Goal: Task Accomplishment & Management: Use online tool/utility

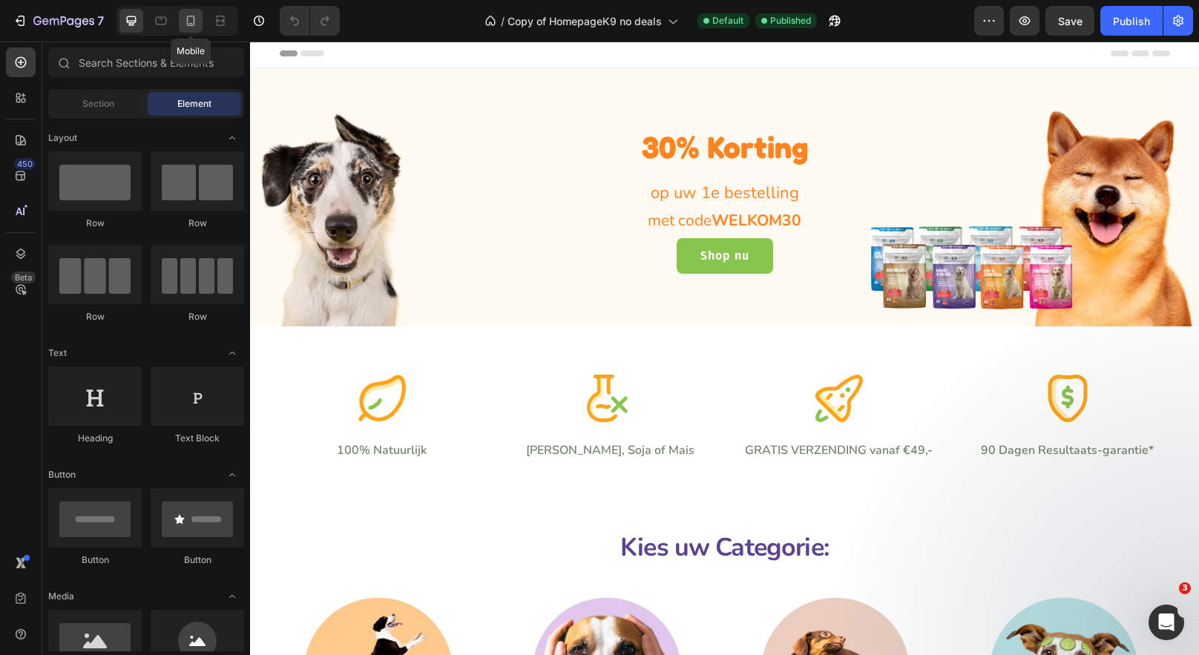
click at [191, 20] on icon at bounding box center [190, 20] width 15 height 15
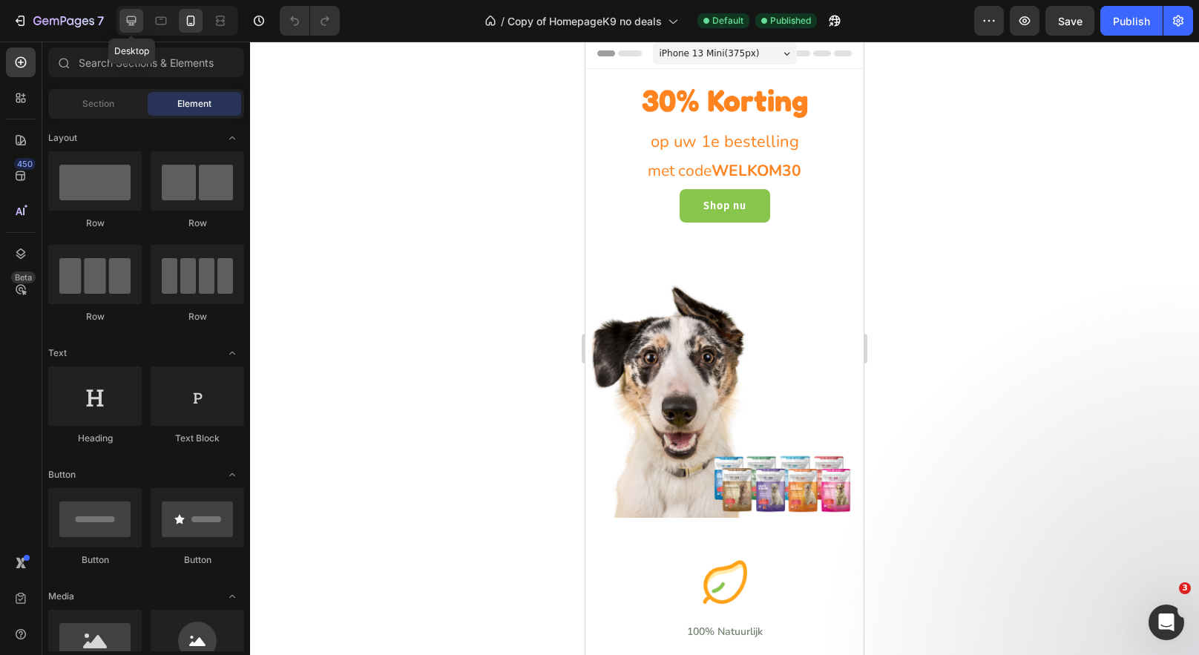
click at [126, 14] on icon at bounding box center [131, 20] width 15 height 15
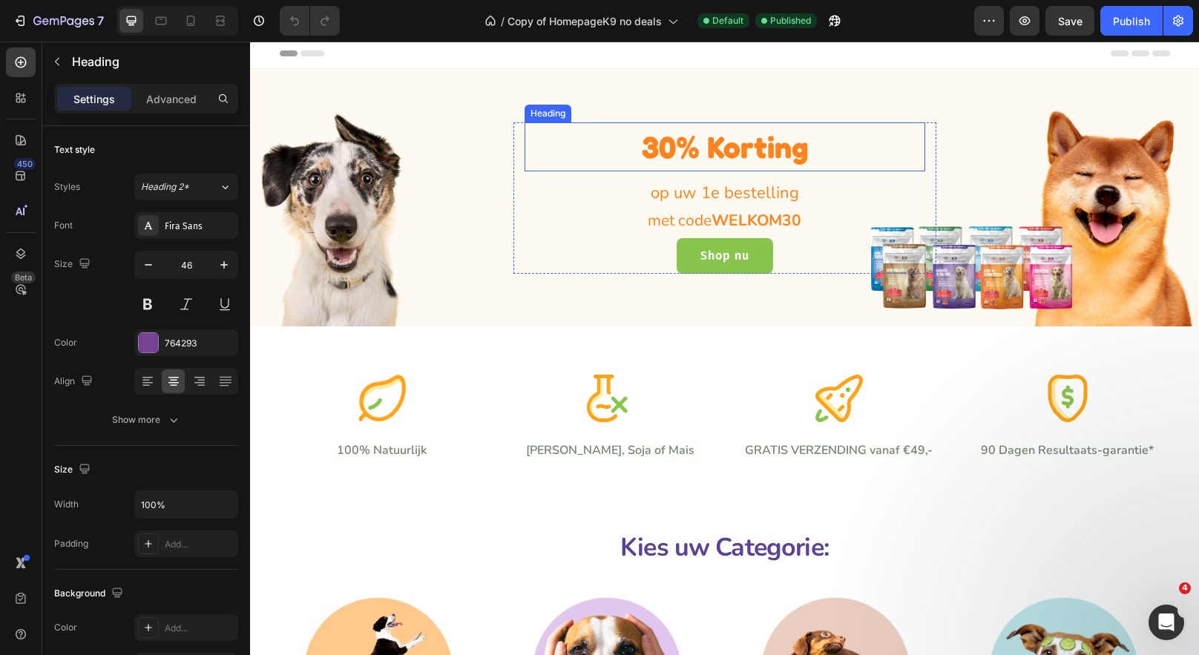
click at [656, 151] on span "30% Korting" at bounding box center [725, 146] width 166 height 37
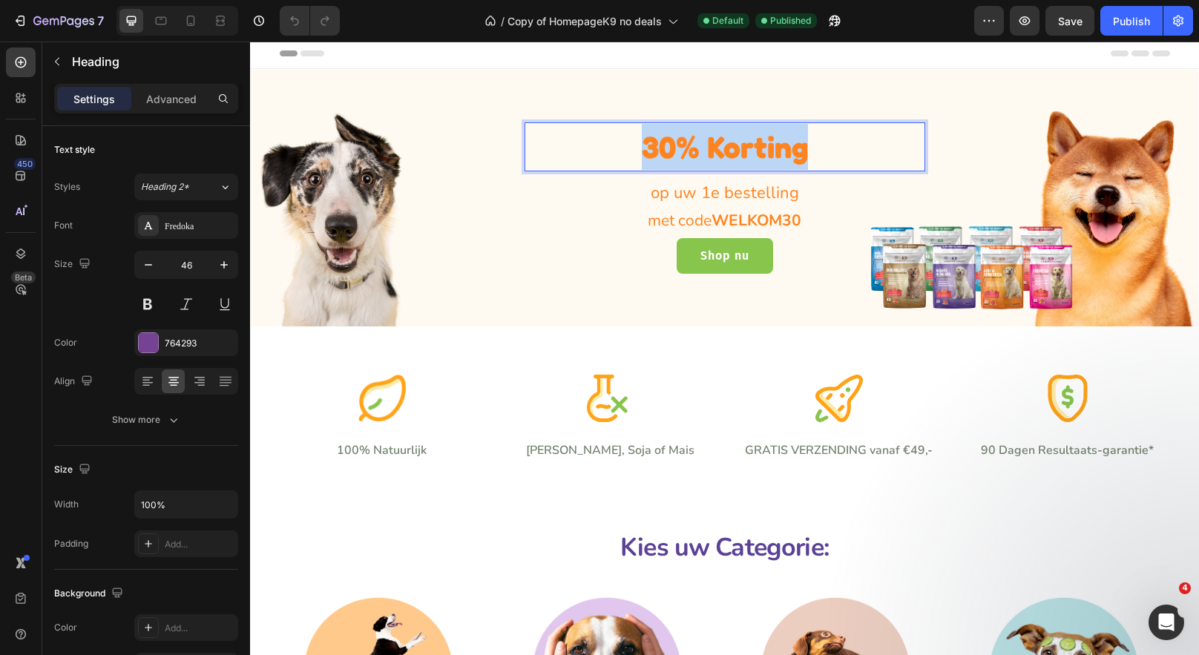
drag, startPoint x: 808, startPoint y: 151, endPoint x: 642, endPoint y: 153, distance: 166.2
click at [642, 153] on p "30% Korting" at bounding box center [725, 147] width 398 height 46
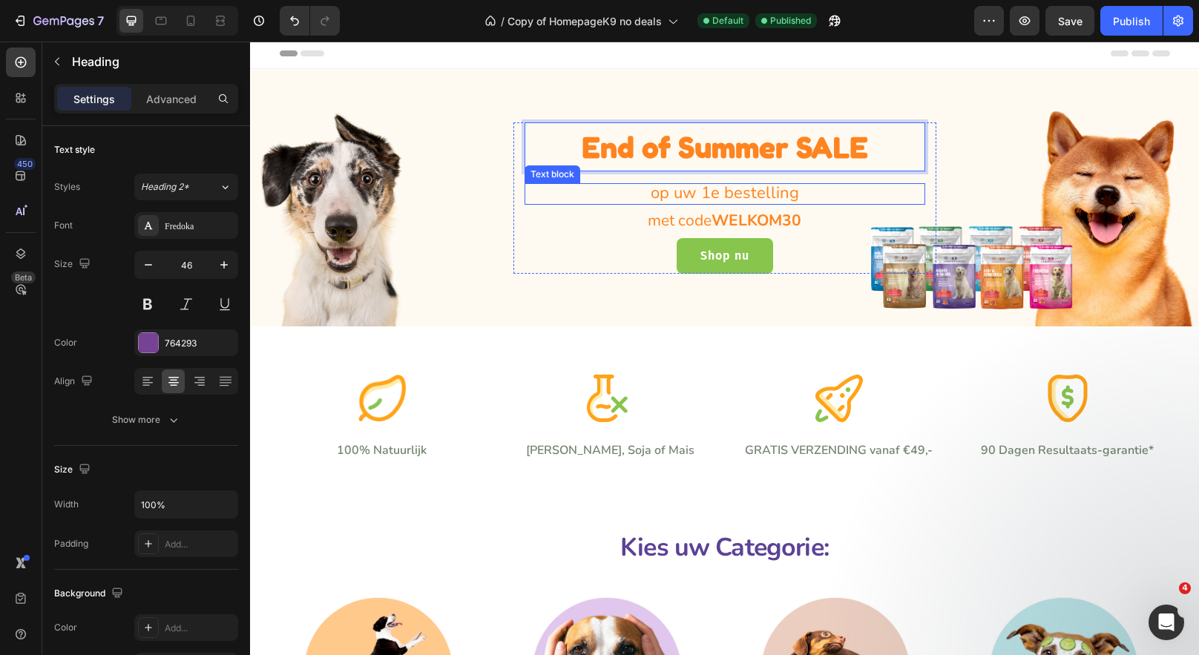
click at [780, 198] on span "op uw 1e bestelling" at bounding box center [725, 193] width 148 height 22
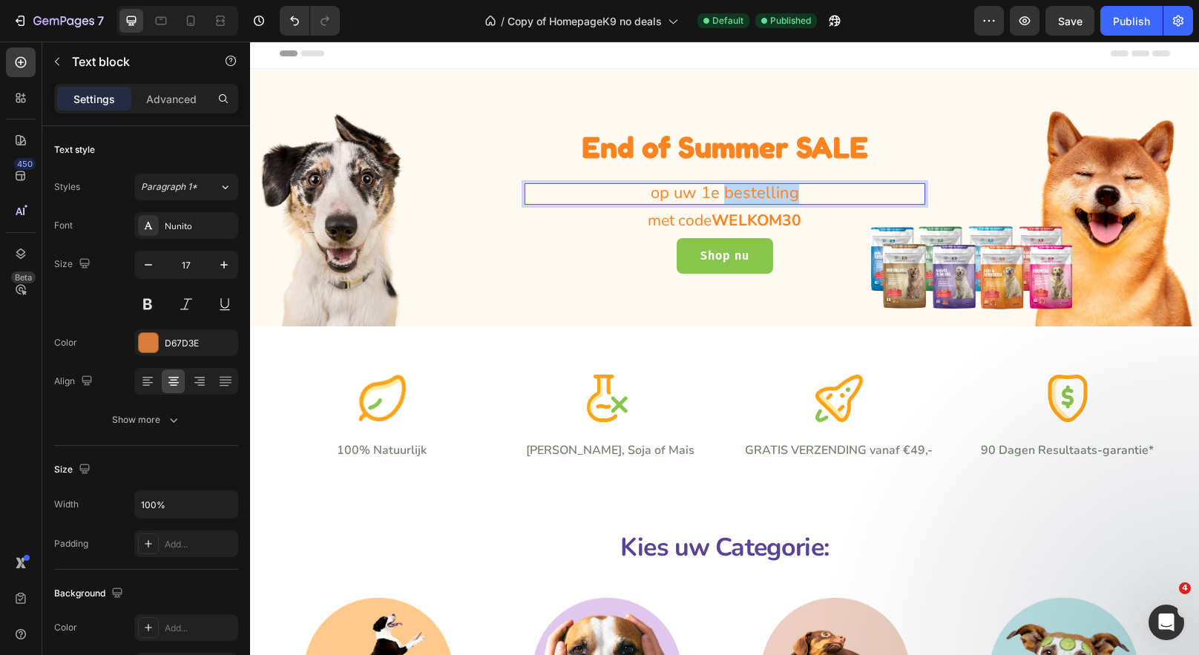
click at [780, 198] on span "op uw 1e bestelling" at bounding box center [725, 193] width 148 height 22
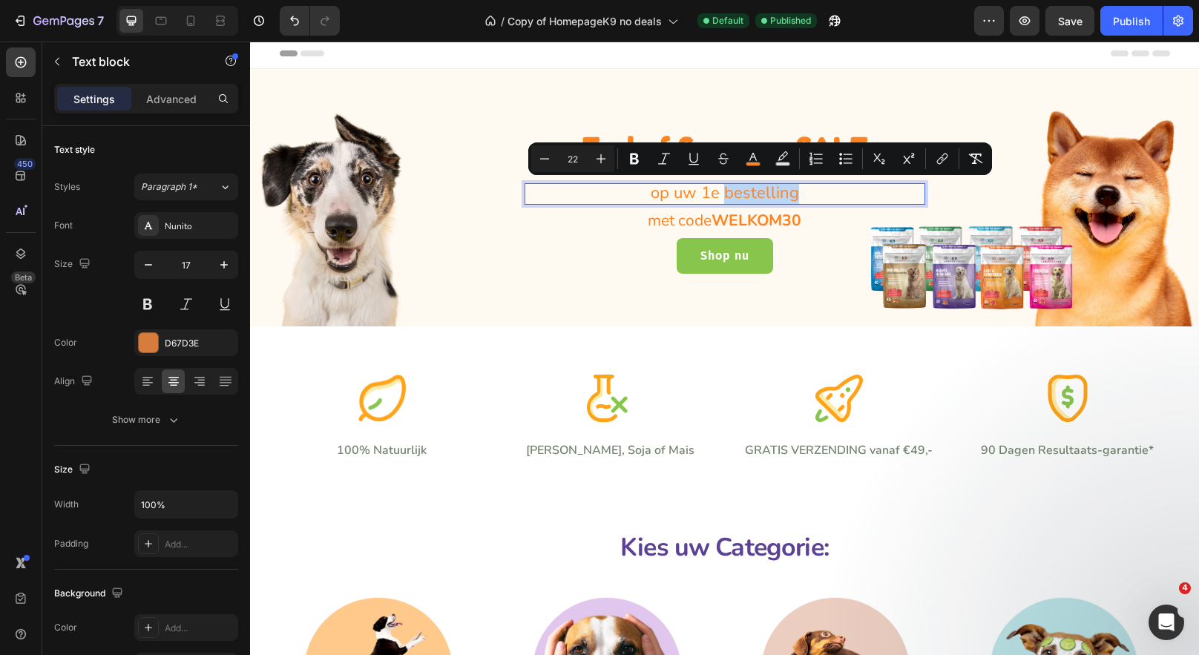
click at [805, 191] on p "op uw 1e bestelling" at bounding box center [725, 194] width 398 height 19
drag, startPoint x: 805, startPoint y: 191, endPoint x: 650, endPoint y: 186, distance: 155.2
click at [650, 185] on p "op uw 1e bestelling" at bounding box center [725, 194] width 398 height 19
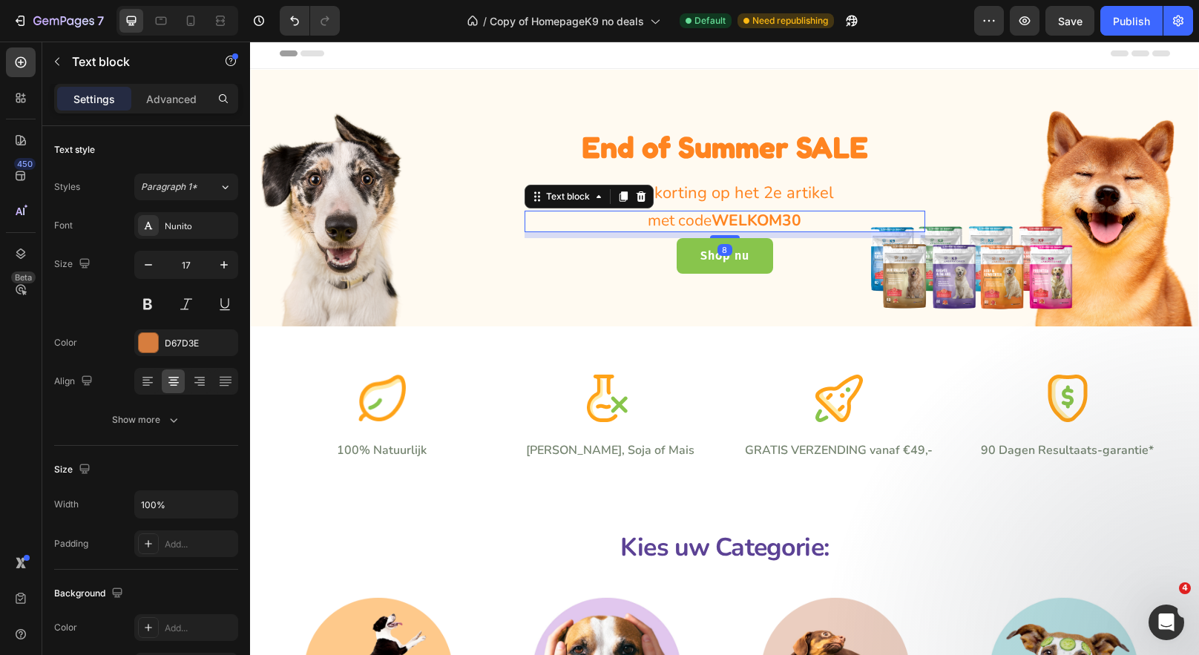
click at [788, 217] on strong "WELKOM30" at bounding box center [757, 220] width 90 height 21
click at [793, 222] on strong "WELKOM30" at bounding box center [757, 220] width 90 height 21
click at [787, 226] on span "met code SUMMER5 0" at bounding box center [725, 220] width 154 height 21
drag, startPoint x: 793, startPoint y: 223, endPoint x: 715, endPoint y: 227, distance: 78.7
click at [715, 227] on span "met code SUMMER5 0" at bounding box center [725, 220] width 154 height 21
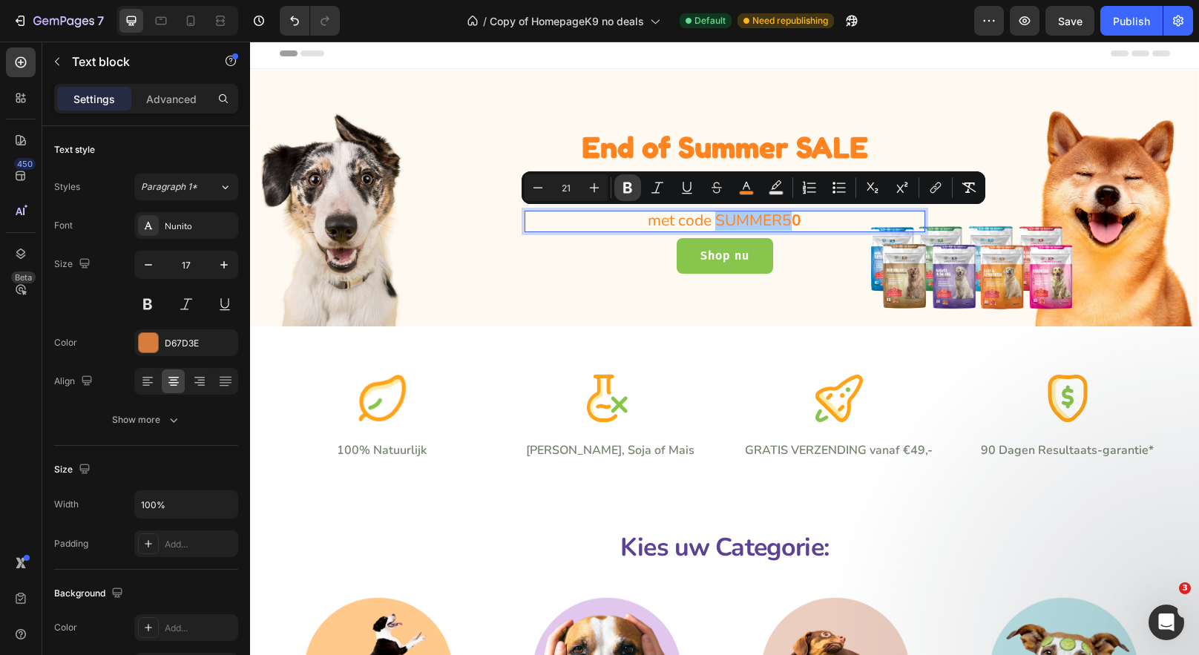
click at [630, 188] on icon "Editor contextual toolbar" at bounding box center [627, 188] width 9 height 11
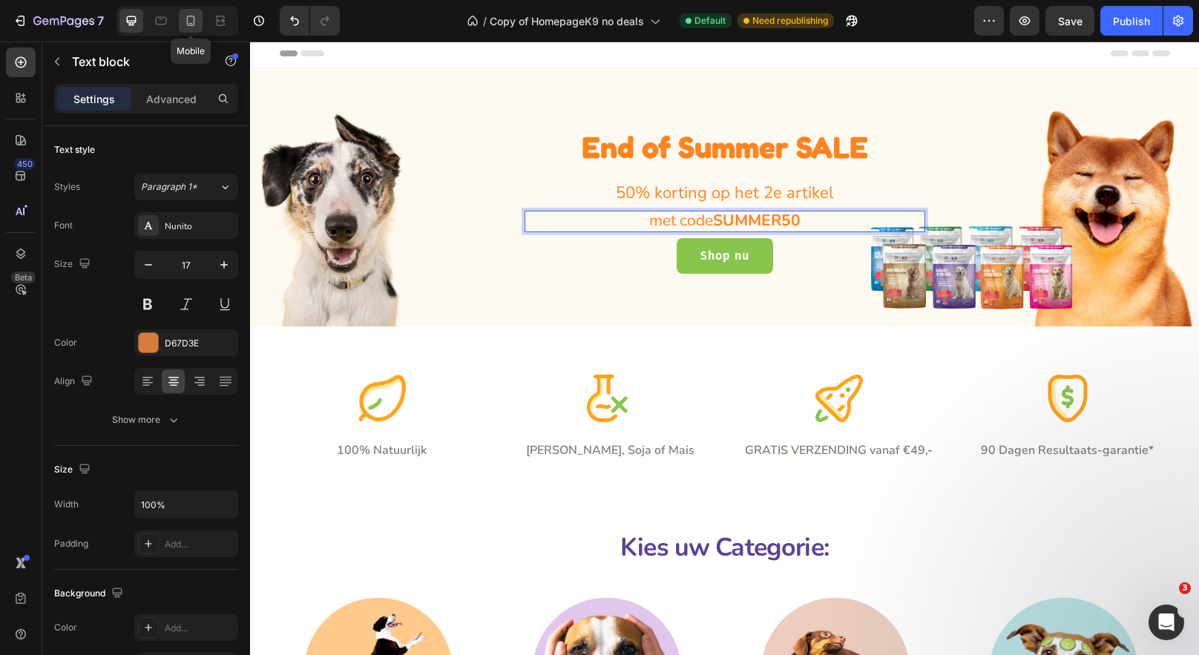
click at [189, 23] on icon at bounding box center [191, 21] width 8 height 10
type input "14"
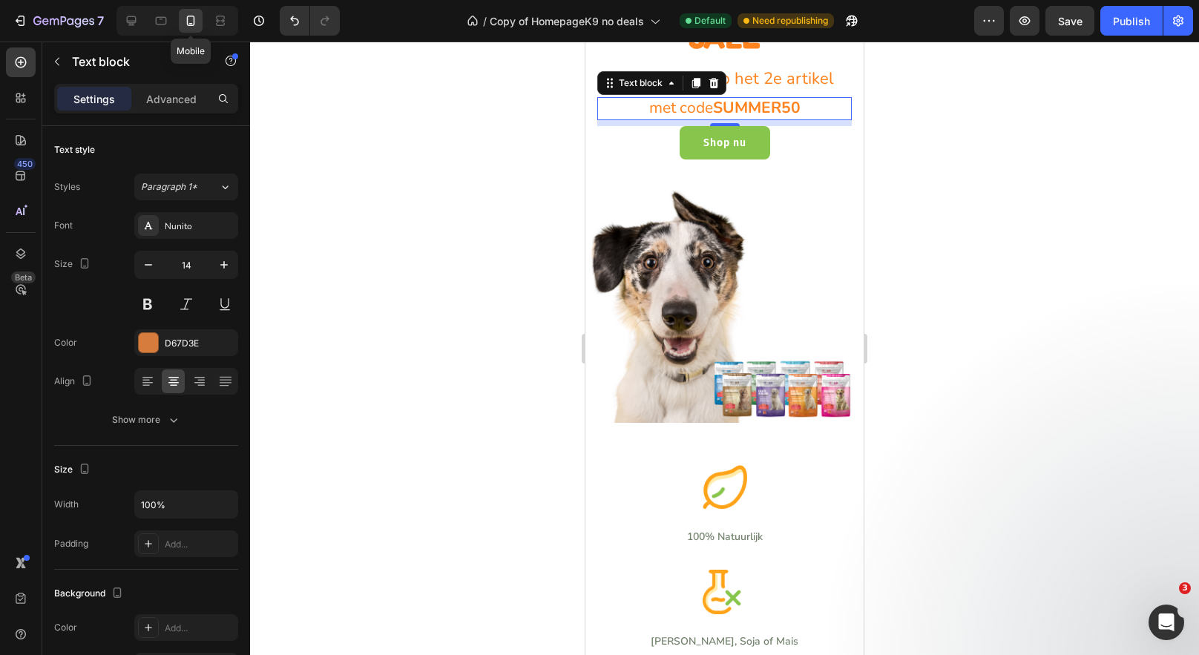
scroll to position [102, 0]
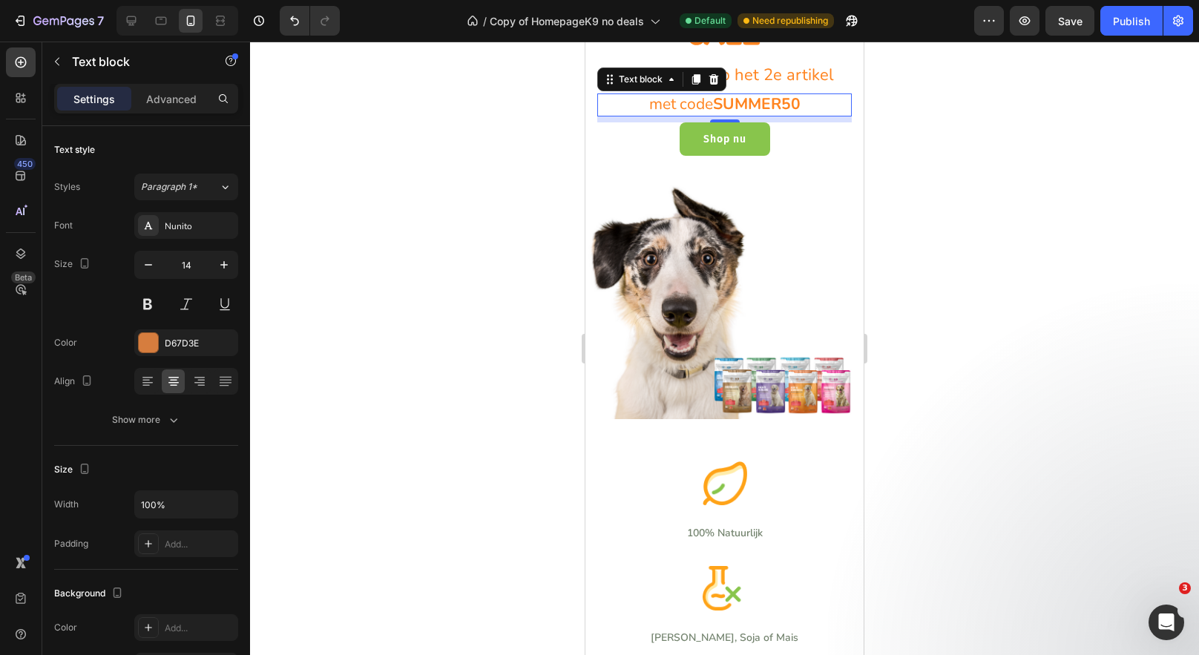
click at [39, 118] on div "450 Beta" at bounding box center [21, 349] width 42 height 614
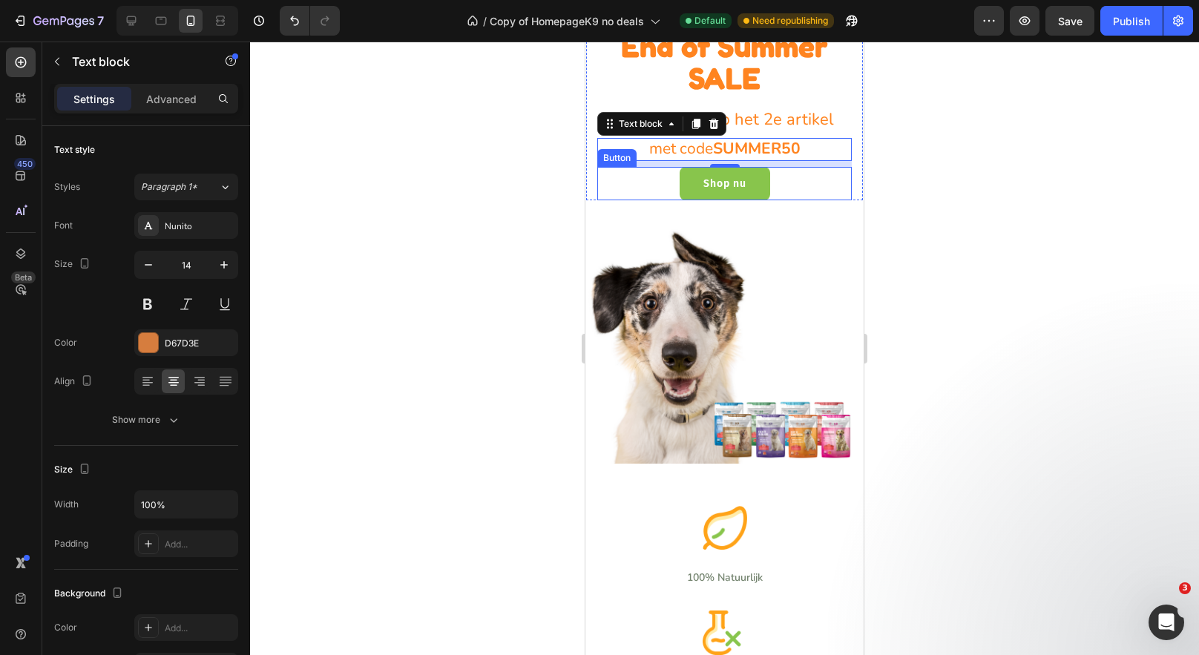
scroll to position [0, 0]
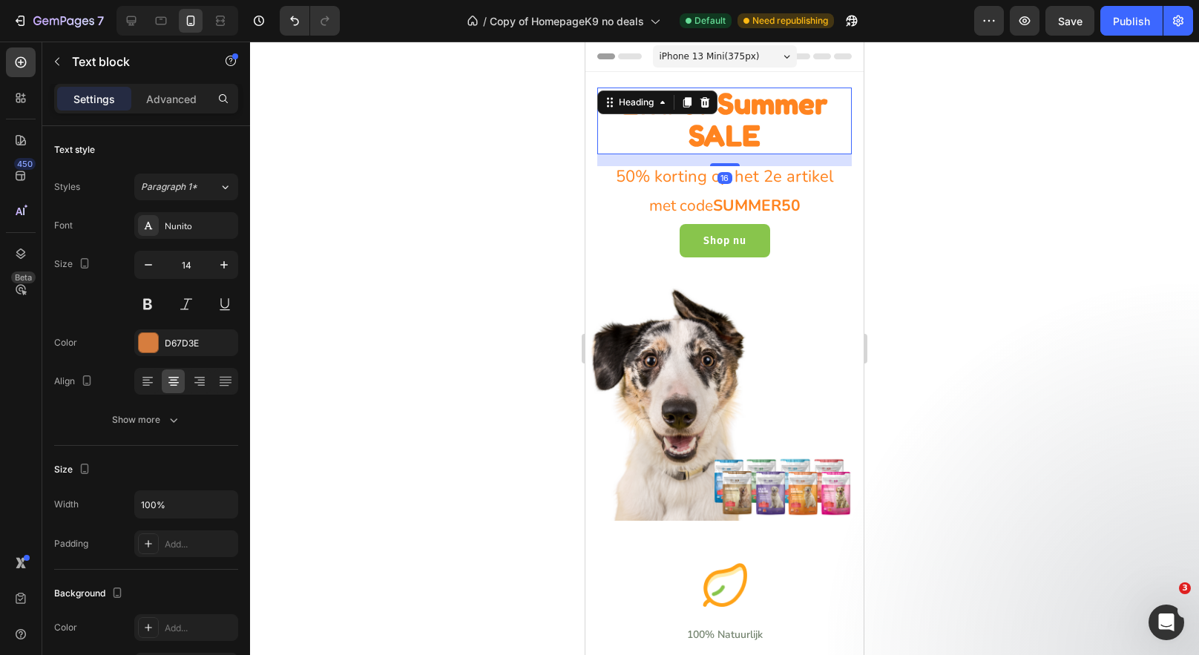
click at [785, 140] on p "⁠⁠⁠⁠⁠⁠⁠ End of Summer SALE" at bounding box center [725, 121] width 252 height 64
click at [129, 19] on icon at bounding box center [131, 20] width 15 height 15
type input "46"
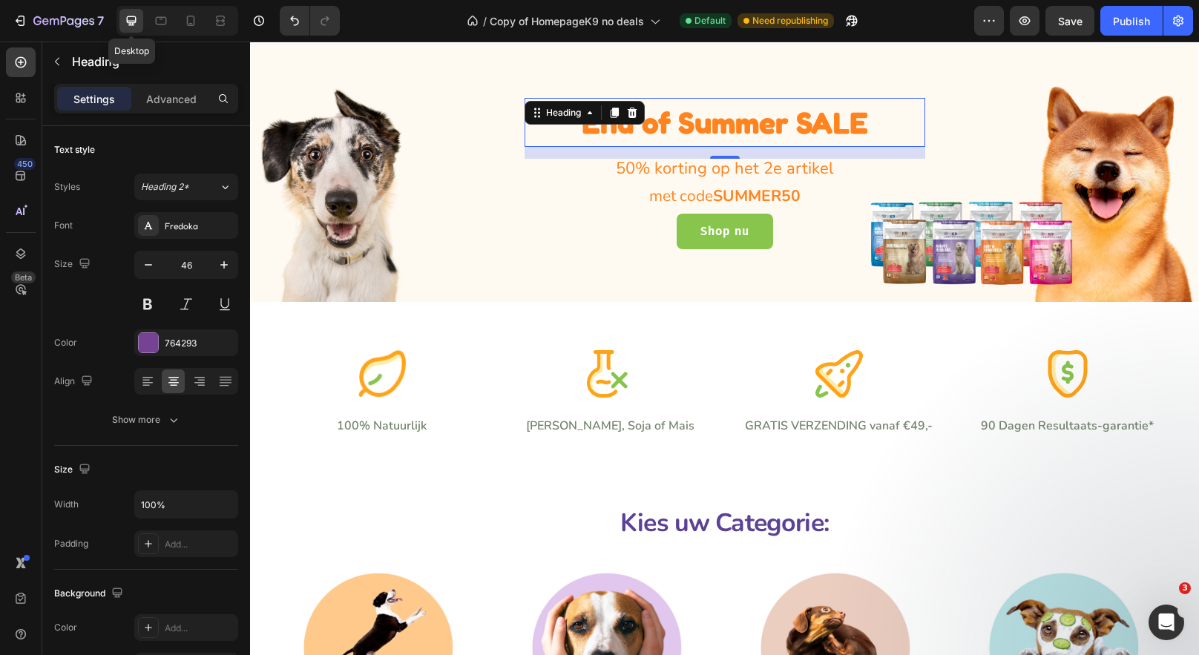
scroll to position [32, 0]
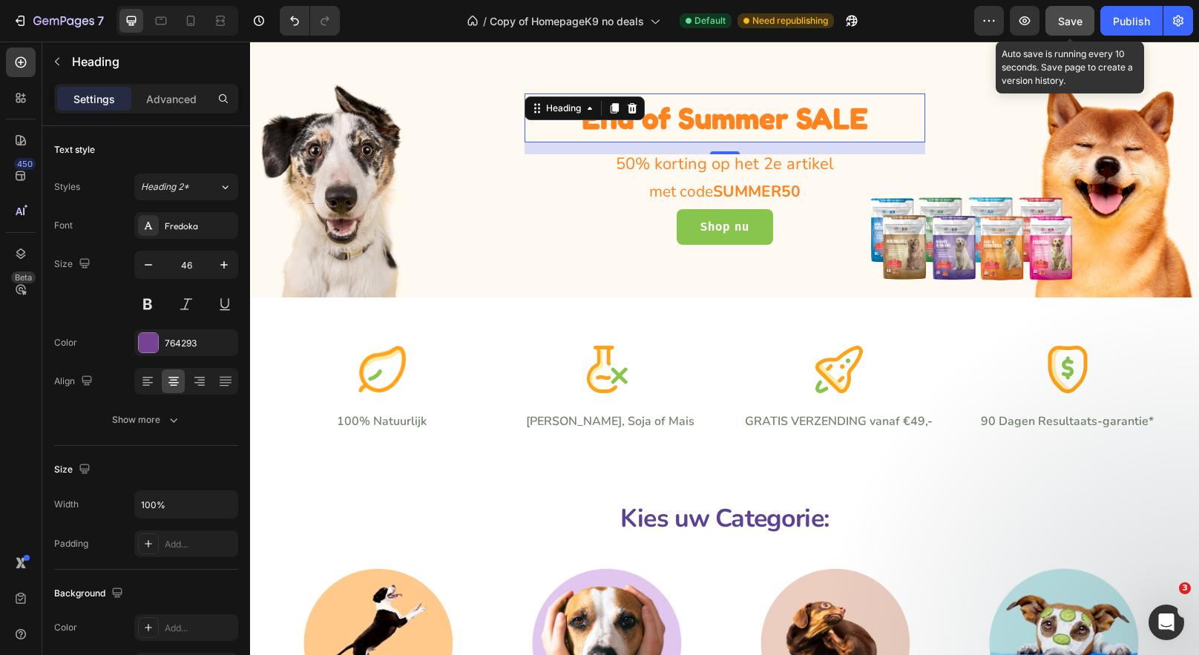
click at [1081, 16] on span "Save" at bounding box center [1070, 21] width 24 height 13
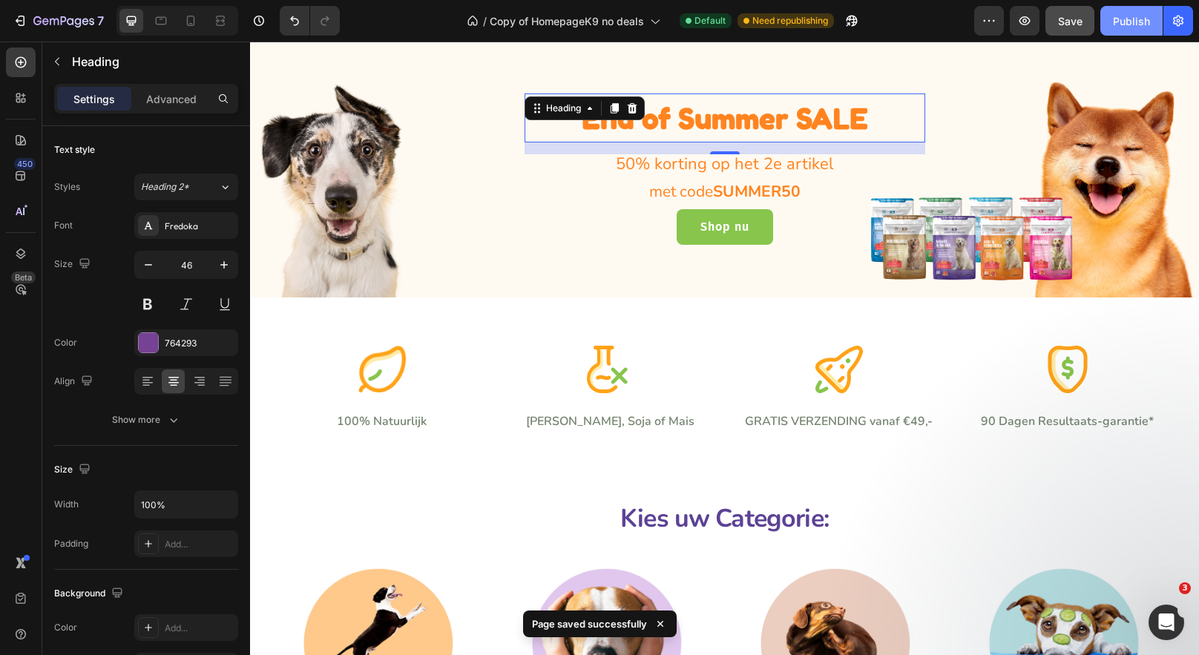
click at [1132, 24] on div "Publish" at bounding box center [1131, 21] width 37 height 16
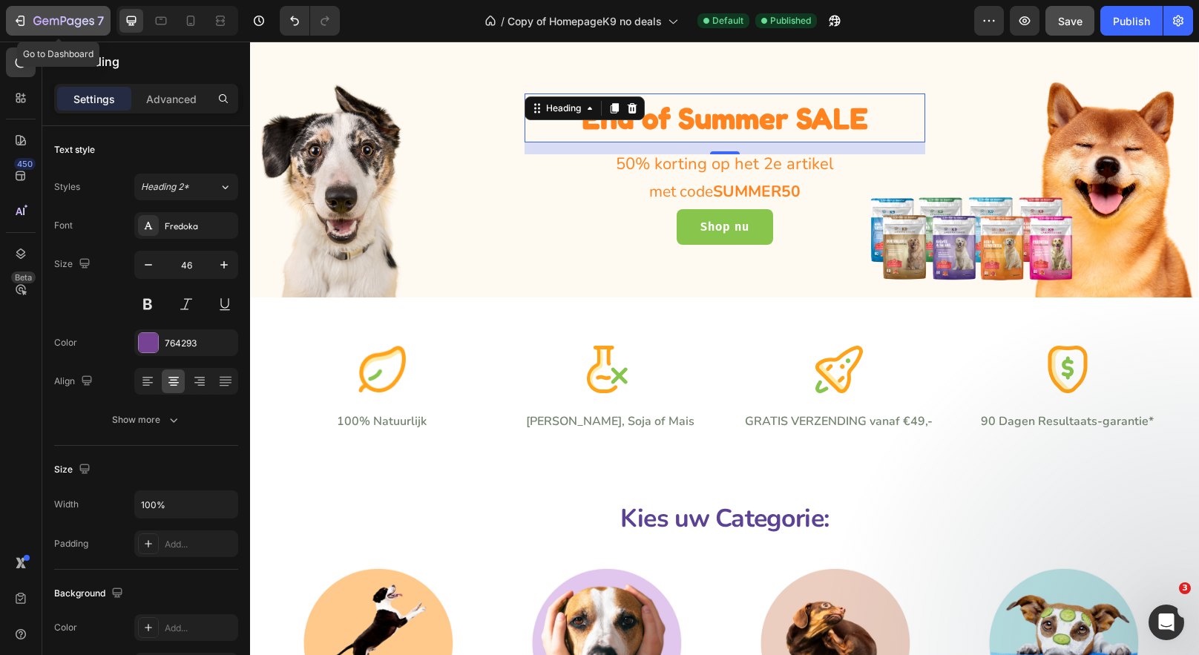
click at [19, 22] on icon "button" at bounding box center [20, 20] width 15 height 15
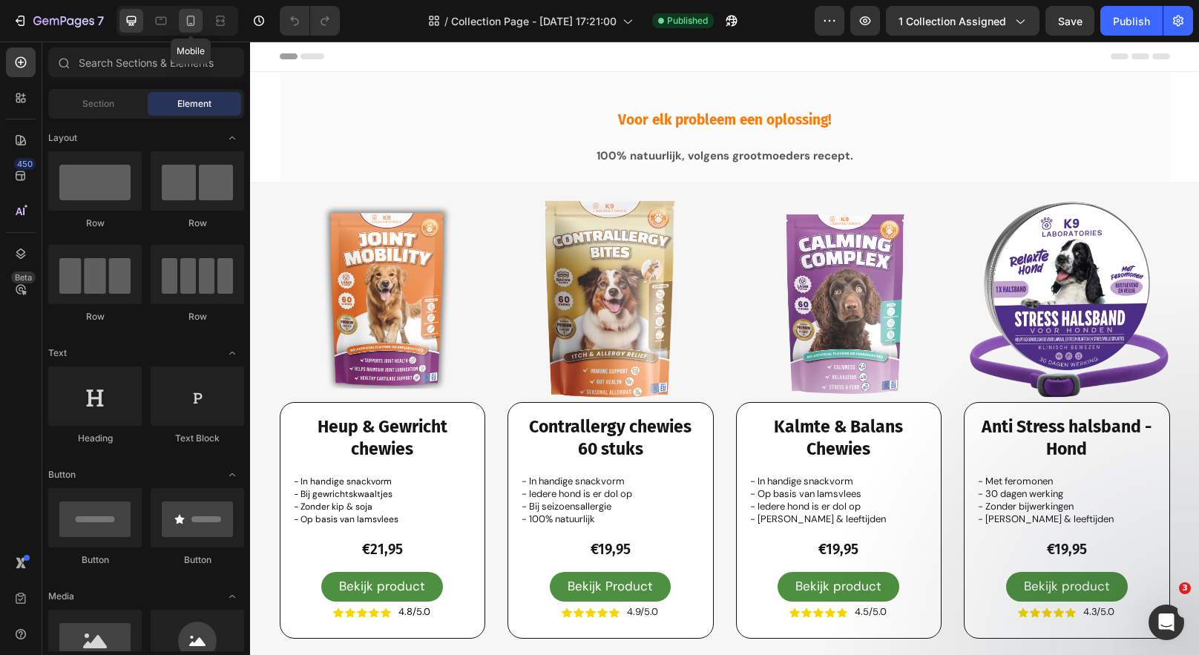
click at [194, 19] on icon at bounding box center [191, 21] width 8 height 10
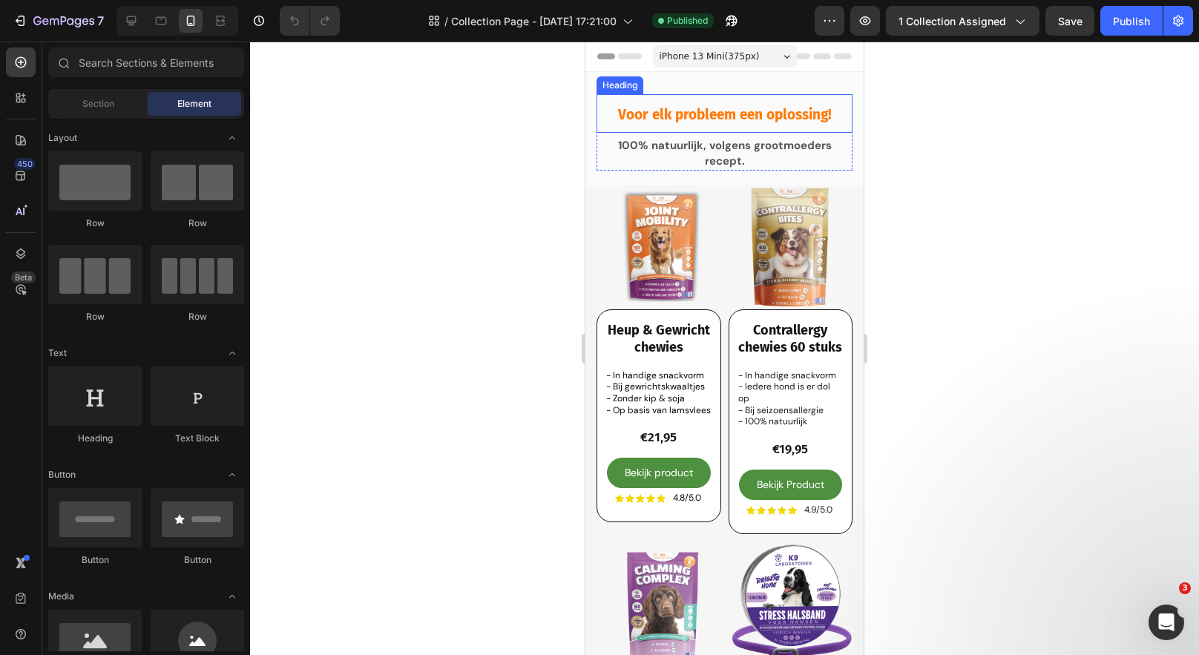
click at [791, 114] on span "Voor elk probleem een oplossing!" at bounding box center [725, 114] width 214 height 17
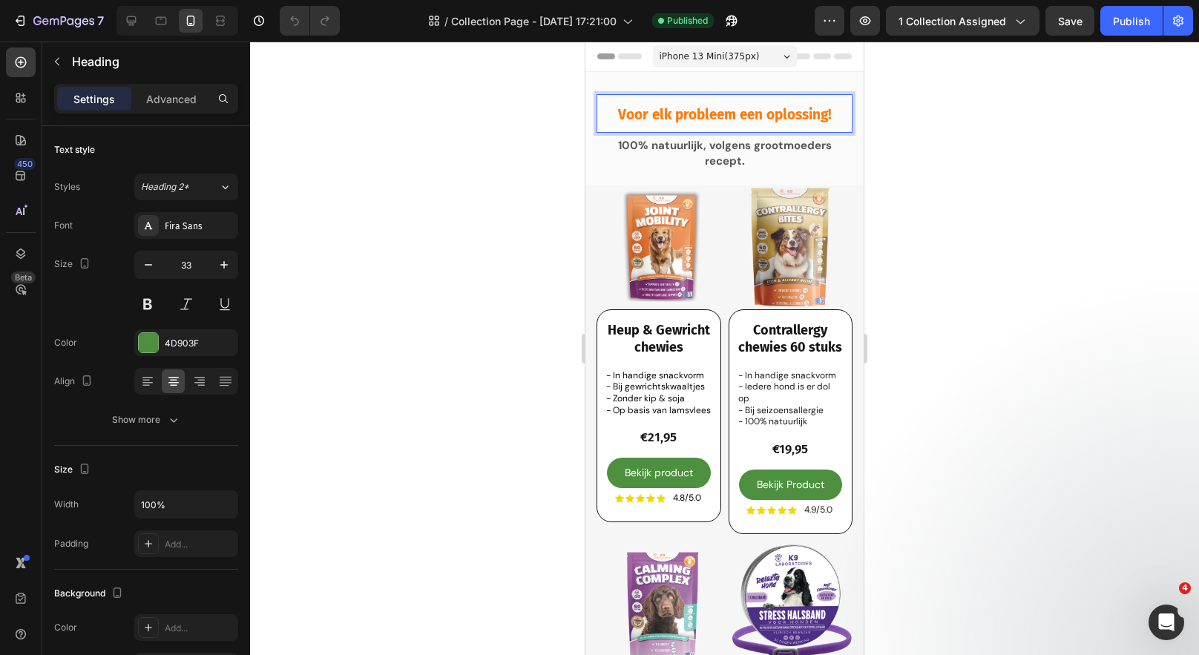
click at [840, 117] on p "Voor elk probleem een oplossing!" at bounding box center [724, 114] width 253 height 36
drag, startPoint x: 840, startPoint y: 117, endPoint x: 609, endPoint y: 116, distance: 230.8
click at [609, 116] on p "Voor elk probleem een oplossing!" at bounding box center [724, 114] width 253 height 36
click at [738, 118] on span "nu live: End of Smmer SAle" at bounding box center [725, 114] width 172 height 17
click at [813, 111] on span "nu live: End of Summer SAle" at bounding box center [724, 114] width 180 height 17
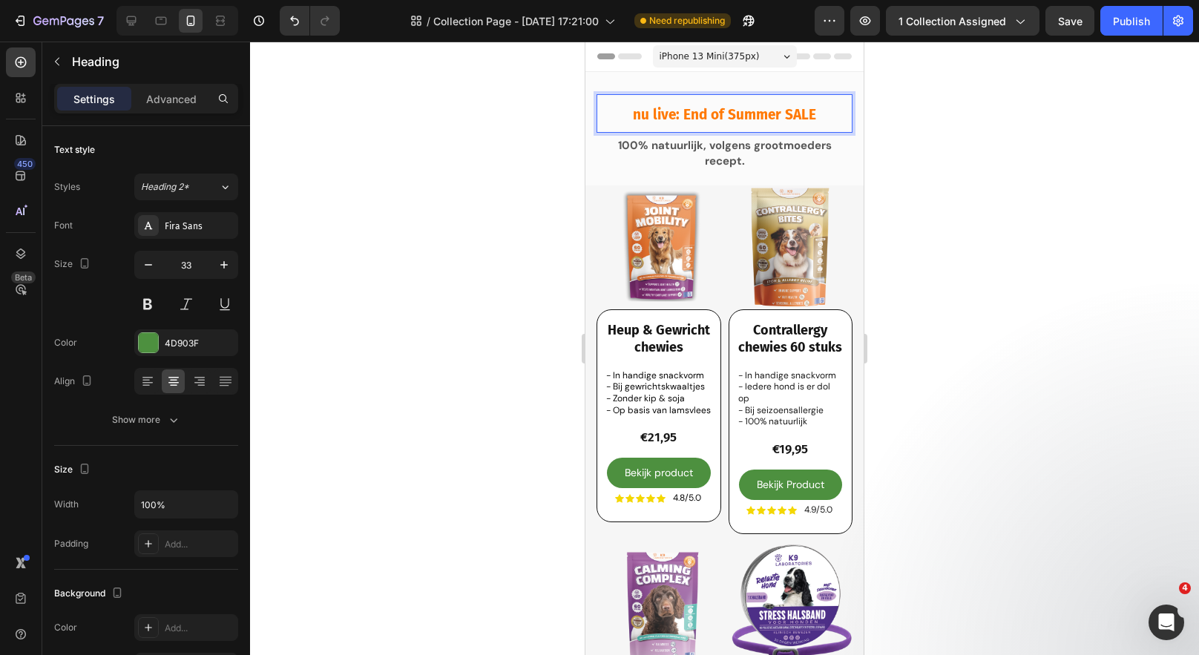
click at [675, 117] on span "nu live: End of Summer SALE" at bounding box center [724, 114] width 183 height 17
click at [678, 117] on span "nu live: End of Summer SALE" at bounding box center [724, 114] width 183 height 17
click at [681, 116] on span "nu live: End of Summer SALE" at bounding box center [724, 114] width 183 height 17
click at [696, 154] on p "100% natuurlijk, volgens grootmoeders recept." at bounding box center [724, 153] width 253 height 31
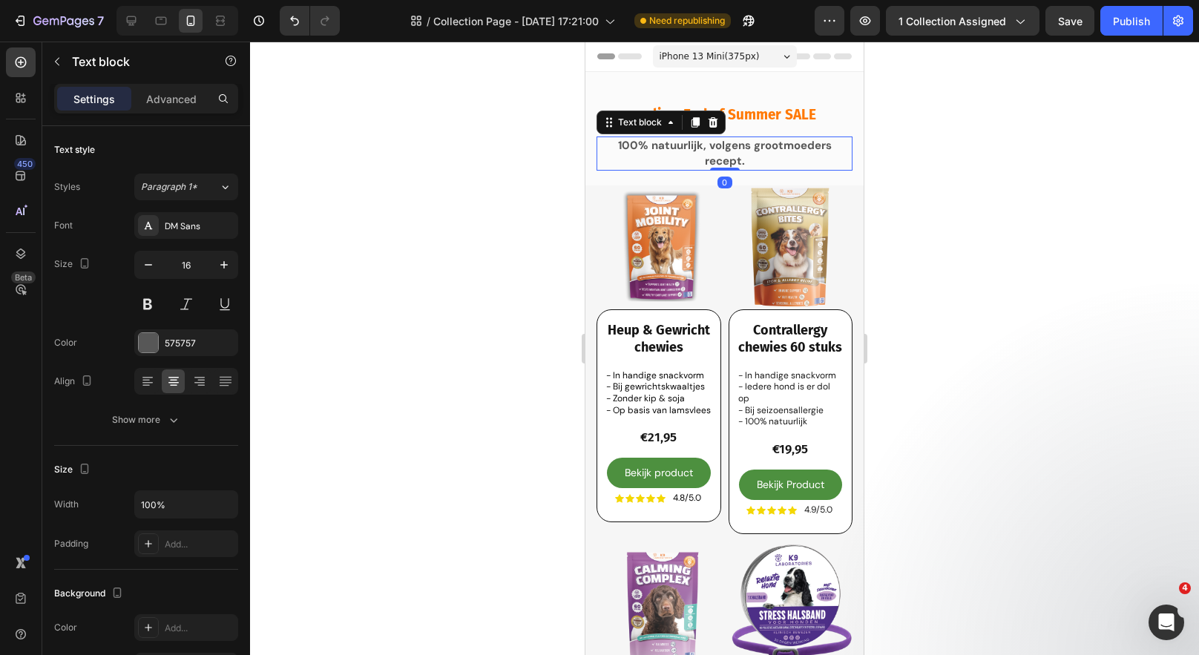
click at [696, 154] on p "100% natuurlijk, volgens grootmoeders recept." at bounding box center [724, 153] width 253 height 31
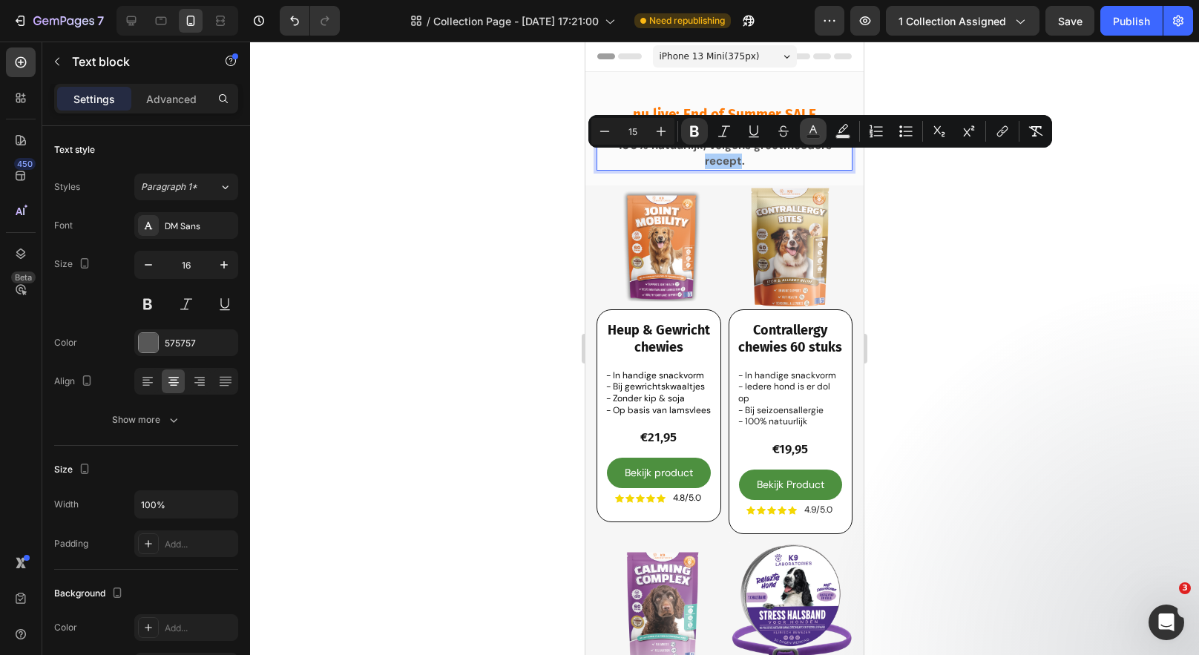
click at [804, 131] on button "Text Color" at bounding box center [813, 131] width 27 height 27
type input "575757"
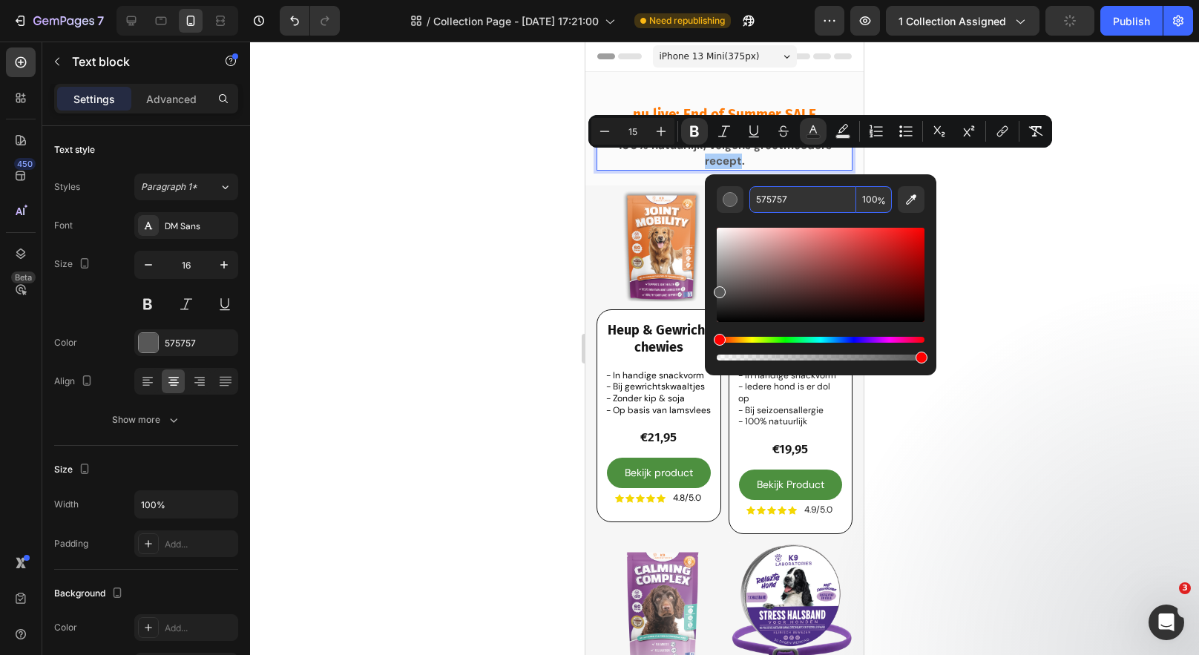
click at [794, 202] on input "575757" at bounding box center [803, 199] width 107 height 27
copy strong "recept"
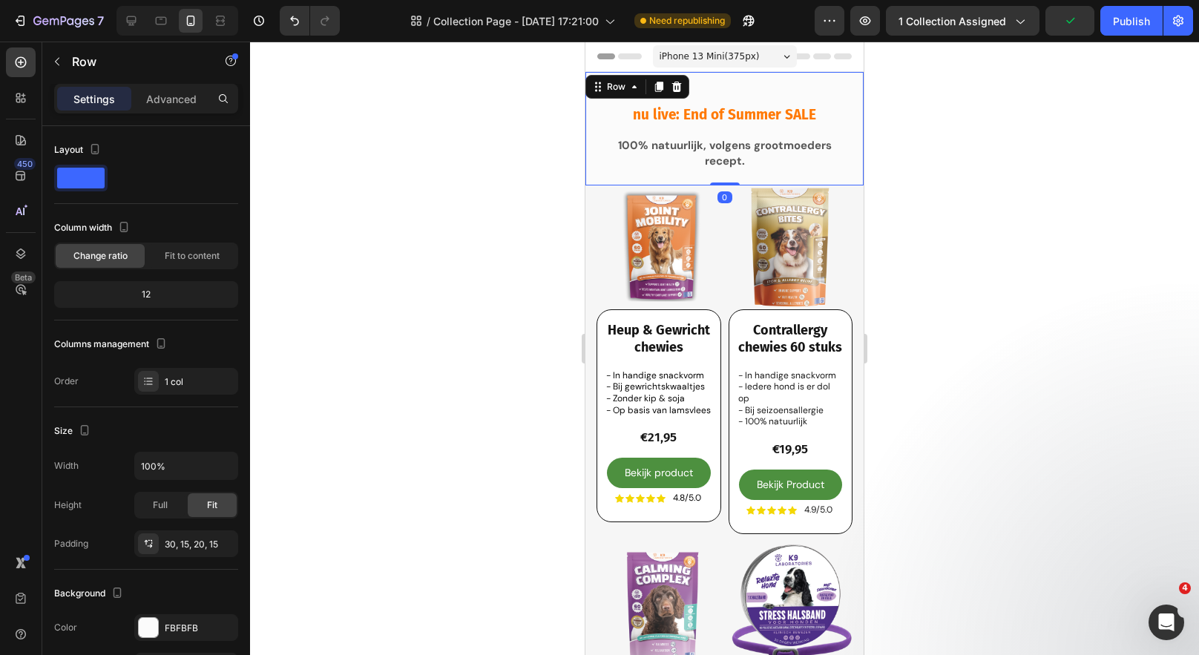
click at [738, 87] on div "⁠⁠⁠⁠⁠⁠⁠ nu live: End of Summer SALE Heading 100% natuurlijk, volgens grootmoede…" at bounding box center [725, 129] width 278 height 114
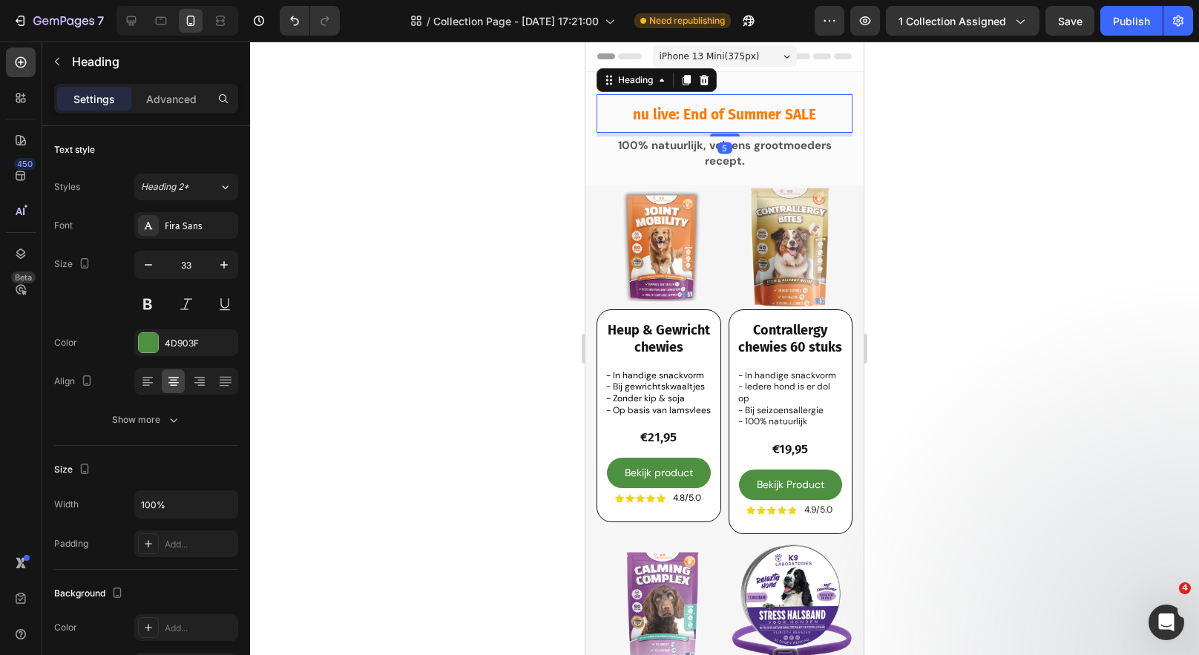
click at [682, 111] on span "nu live: End of Summer SALE" at bounding box center [724, 114] width 183 height 17
click at [678, 117] on span "nu live: End of Summer SALE" at bounding box center [724, 114] width 183 height 17
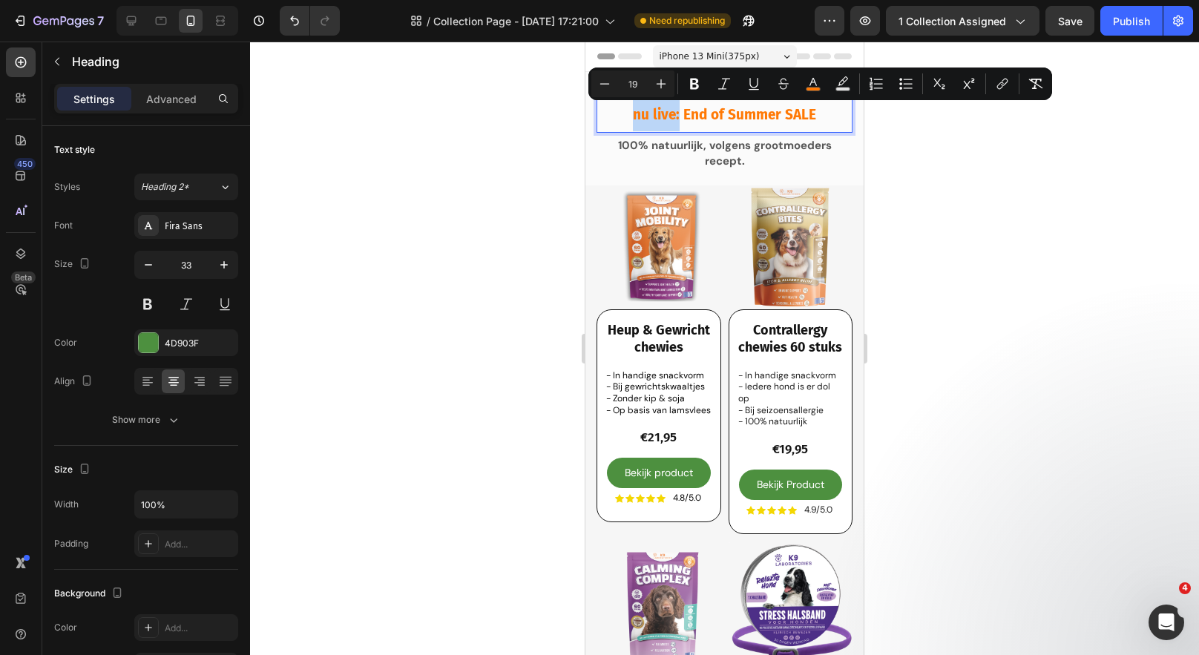
drag, startPoint x: 678, startPoint y: 117, endPoint x: 637, endPoint y: 117, distance: 41.6
click at [637, 117] on span "nu live: End of Summer SALE" at bounding box center [724, 114] width 183 height 17
click at [811, 79] on icon "Editor contextual toolbar" at bounding box center [813, 83] width 15 height 15
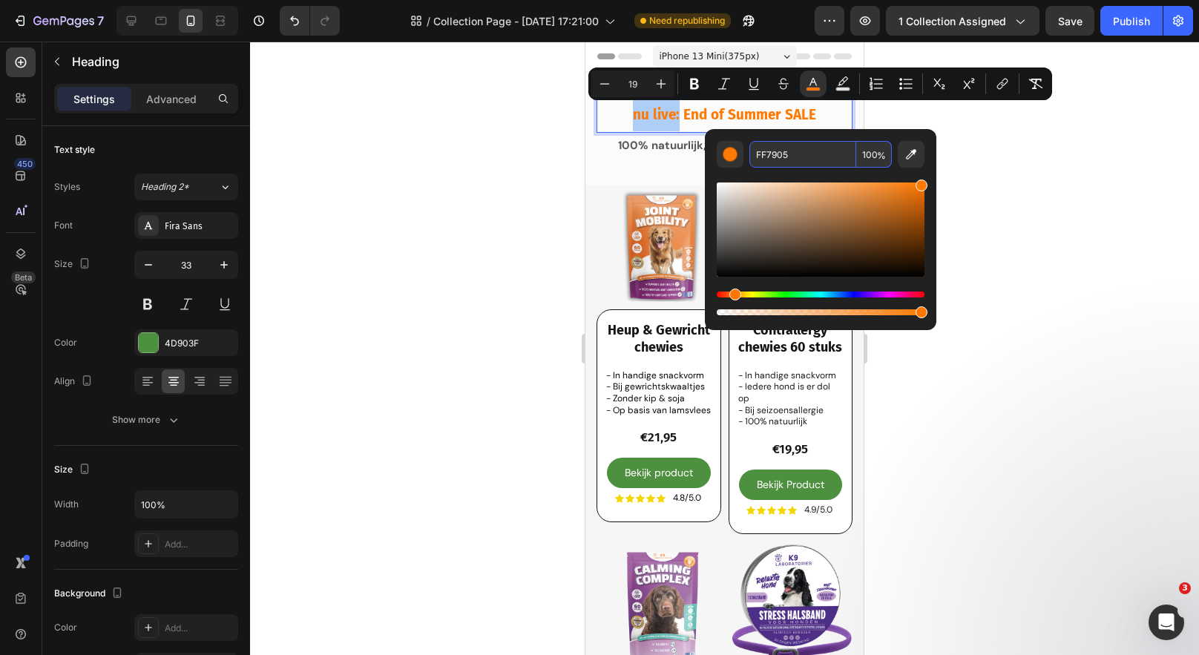
click at [798, 159] on input "FF7905" at bounding box center [803, 154] width 107 height 27
paste input "575757"
type input "575757"
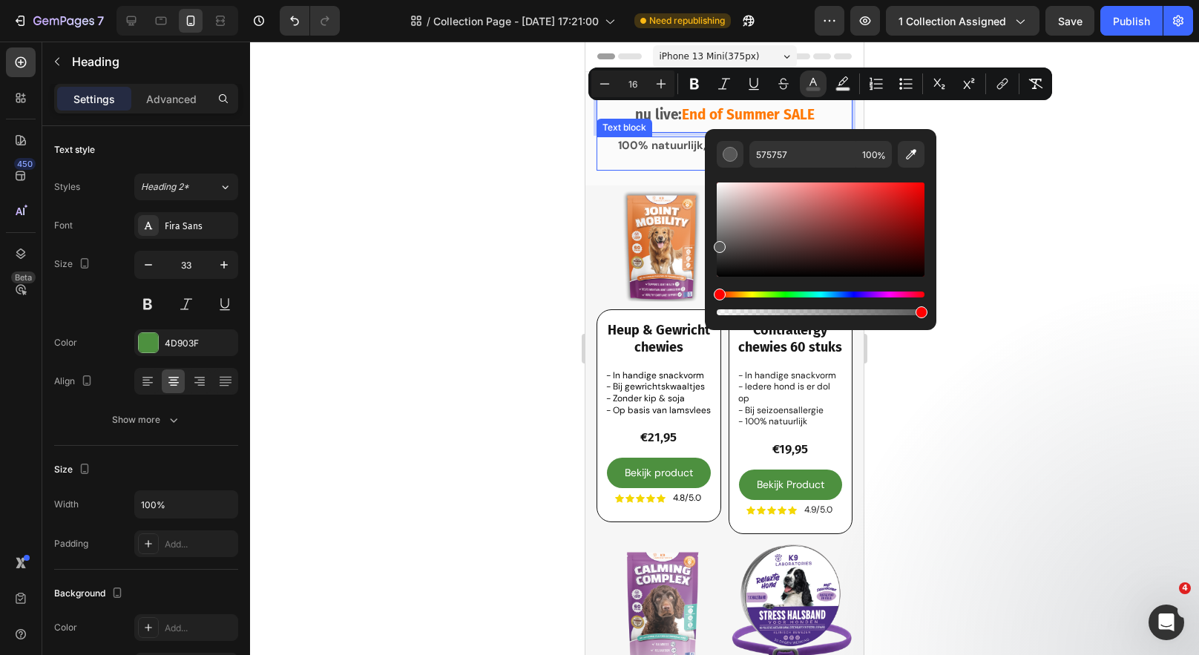
click at [672, 160] on p "100% natuurlijk, volgens grootmoeders recept." at bounding box center [724, 153] width 253 height 31
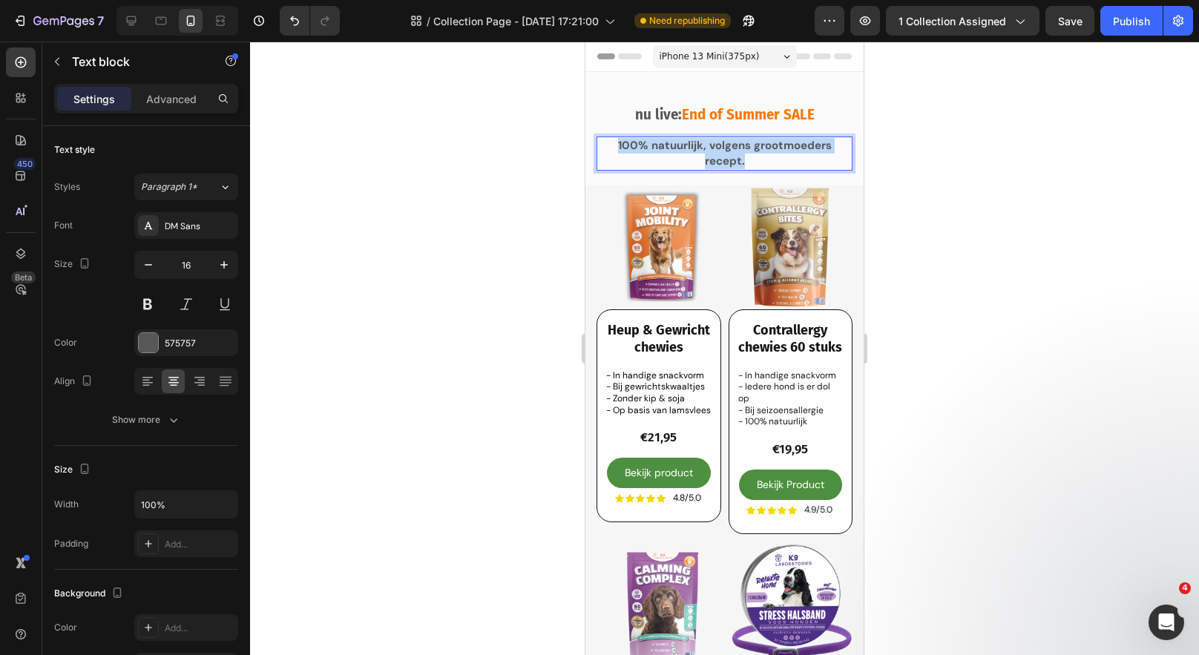
drag, startPoint x: 773, startPoint y: 156, endPoint x: 606, endPoint y: 139, distance: 167.8
click at [606, 139] on p "100% natuurlijk, volgens grootmoeders recept." at bounding box center [724, 153] width 253 height 31
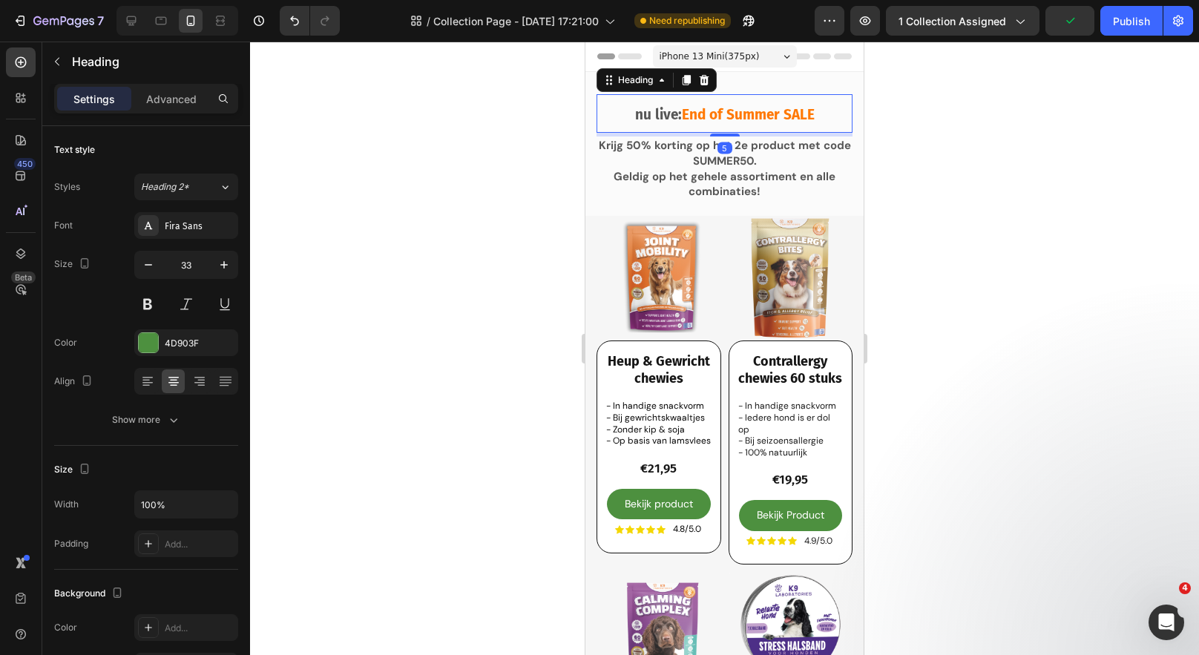
click at [750, 117] on span "End of Summer SALE" at bounding box center [748, 114] width 133 height 17
click at [770, 117] on span "End of Summer SALE" at bounding box center [748, 114] width 133 height 17
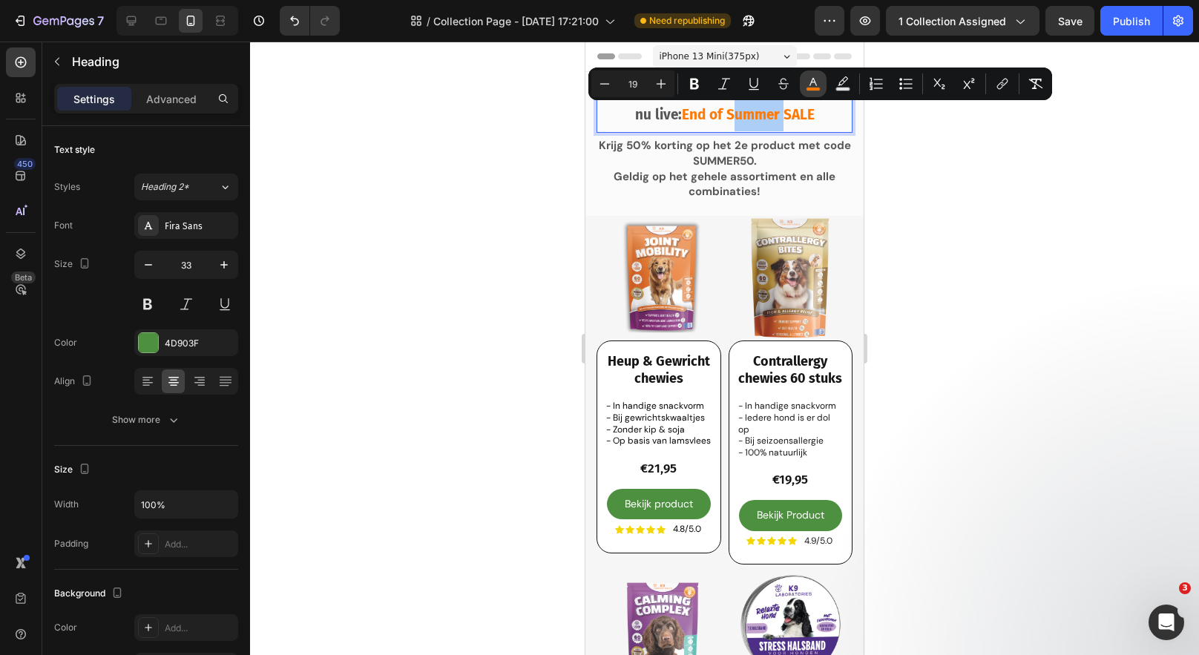
click at [816, 80] on icon "Editor contextual toolbar" at bounding box center [813, 83] width 15 height 15
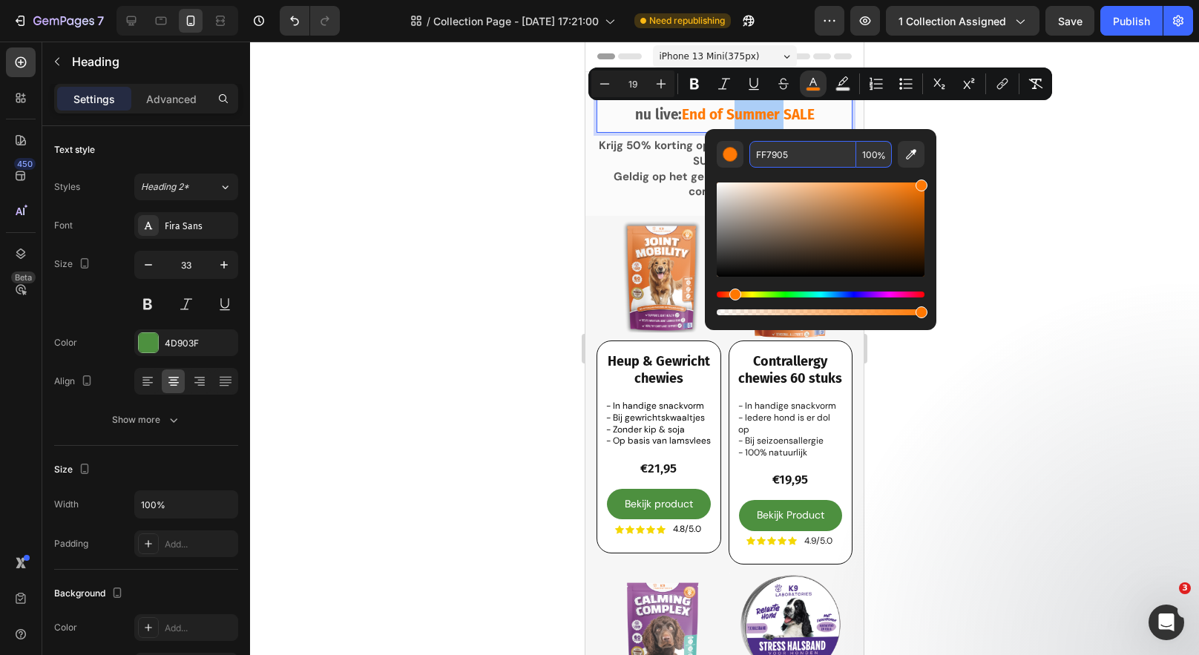
click at [802, 154] on input "FF7905" at bounding box center [803, 154] width 107 height 27
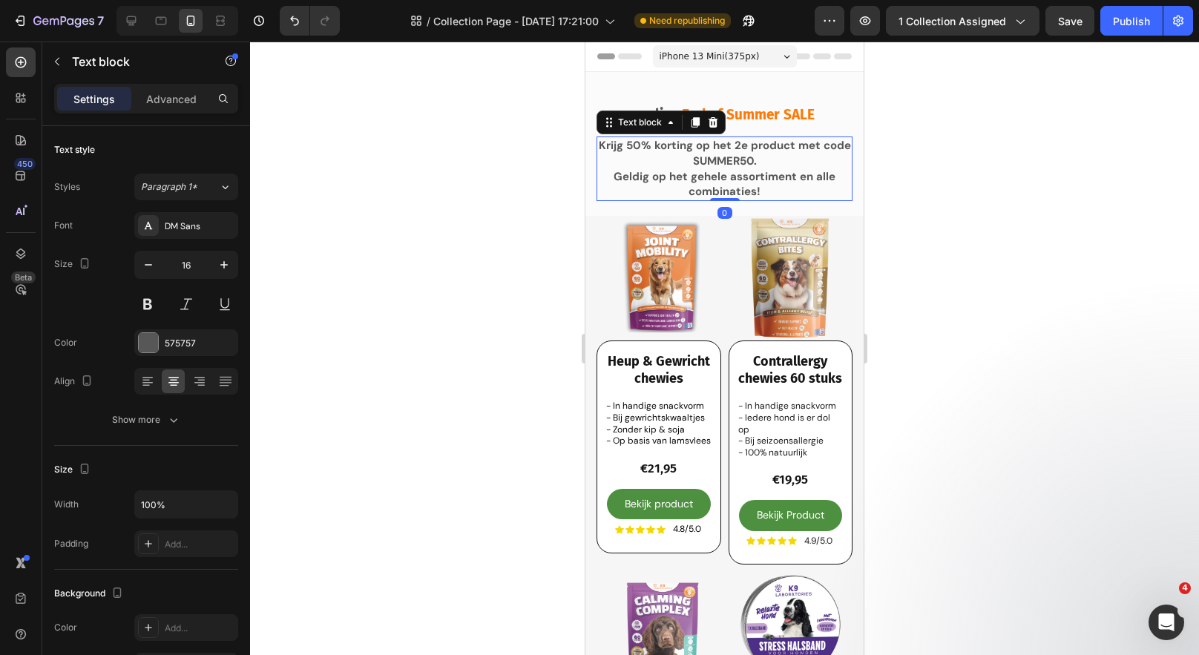
click at [668, 188] on p "Krijg 50% korting op het 2e product met code SUMMER50. Geldig op het gehele ass…" at bounding box center [724, 169] width 253 height 62
click at [752, 160] on strong "Krijg 50% korting op het 2e product met code SUMMER50." at bounding box center [725, 153] width 252 height 30
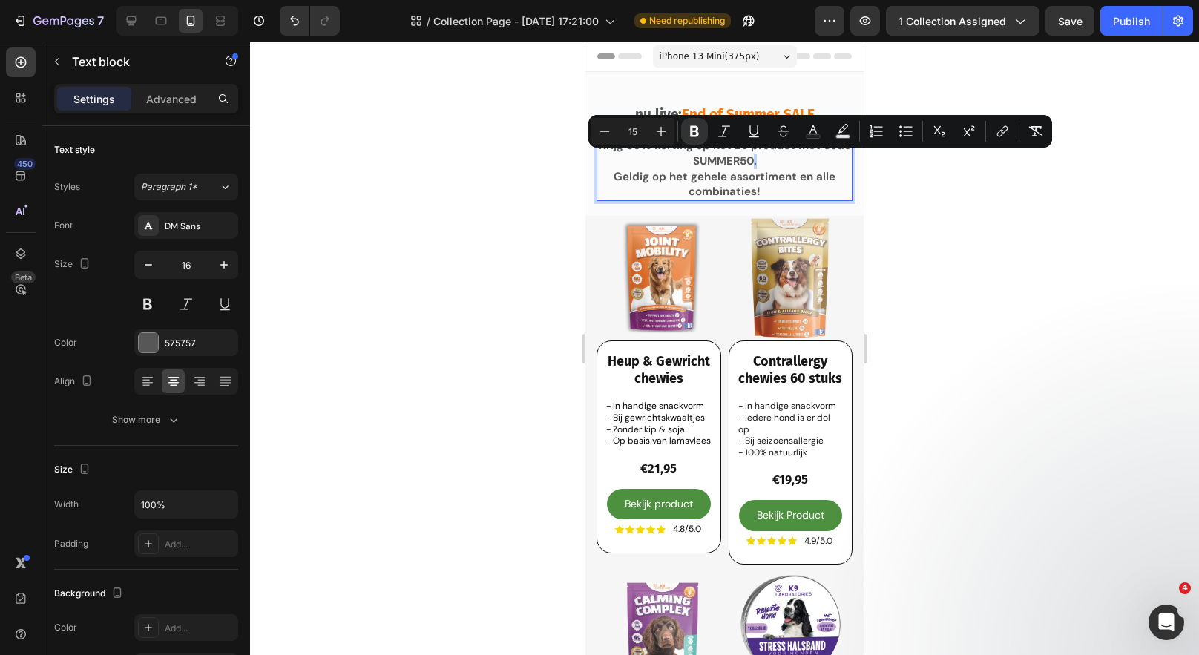
click at [752, 160] on strong "Krijg 50% korting op het 2e product met code SUMMER50." at bounding box center [725, 153] width 252 height 30
drag, startPoint x: 752, startPoint y: 160, endPoint x: 704, endPoint y: 162, distance: 48.3
click at [704, 162] on strong "Krijg 50% korting op het 2e product met code SUMMER50." at bounding box center [725, 153] width 252 height 30
click at [810, 143] on button "Text Color" at bounding box center [813, 131] width 27 height 27
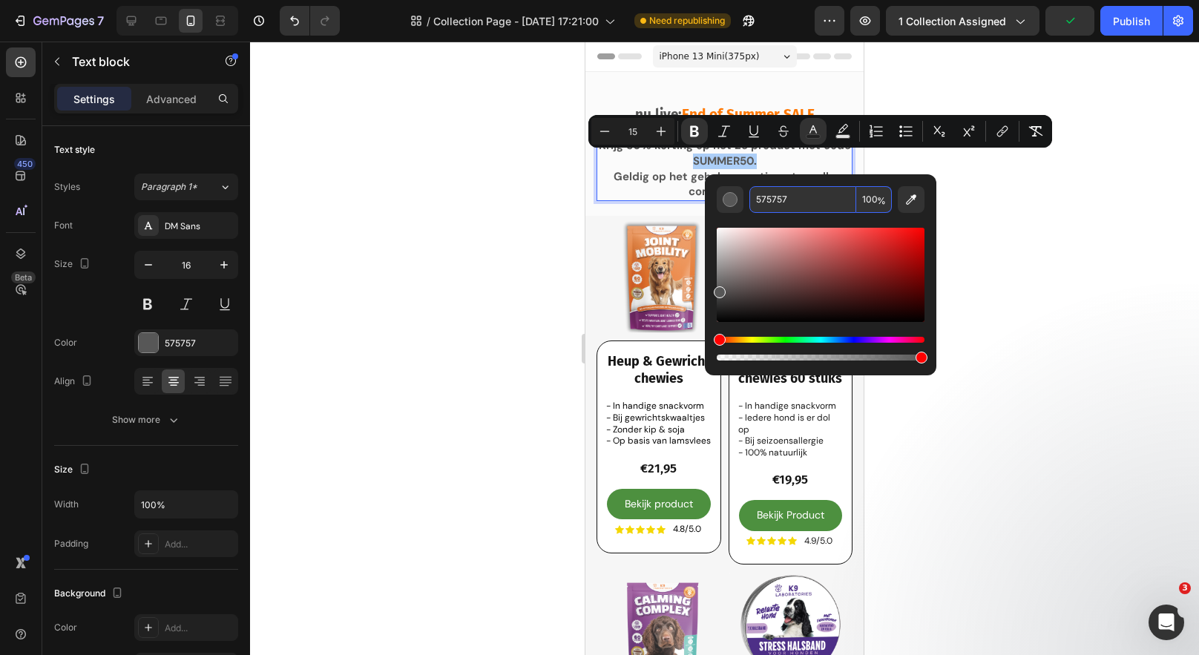
click at [790, 204] on input "575757" at bounding box center [803, 199] width 107 height 27
paste input "FF7905"
type input "FF7905"
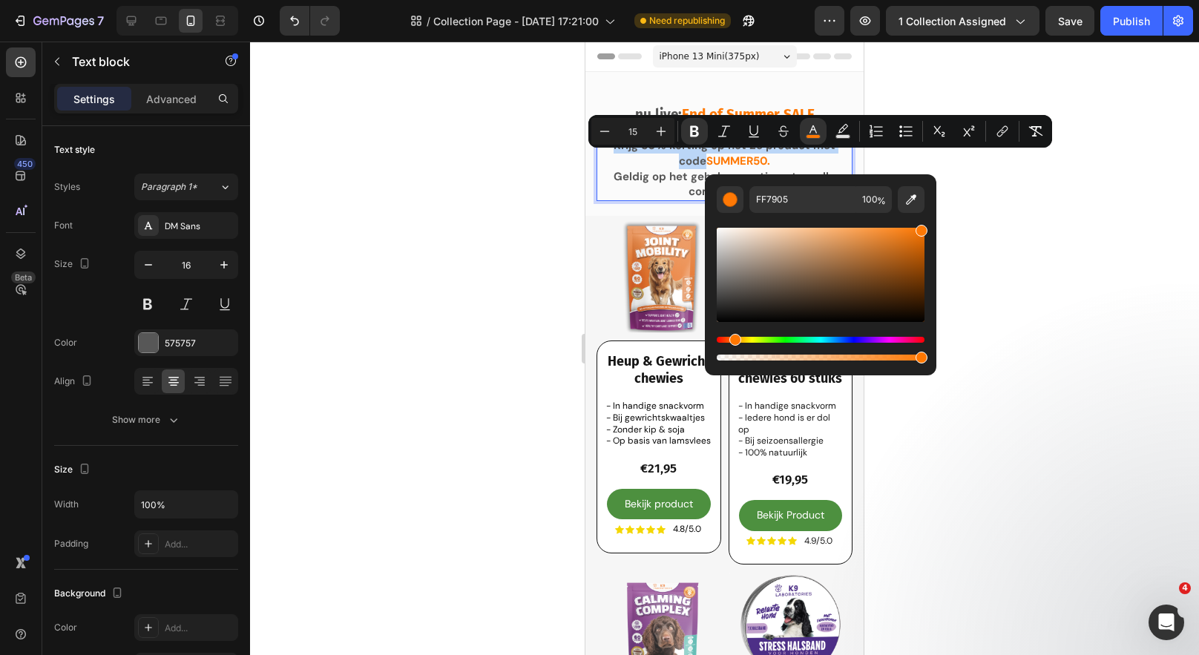
click at [632, 147] on div "Minus 15 Plus Bold Italic Underline Strikethrough color Text Background Color N…" at bounding box center [820, 131] width 464 height 33
click at [771, 163] on p "Krijg 50% korting op het 2e product met code SUMMER50. Geldig op het gehele ass…" at bounding box center [724, 169] width 253 height 62
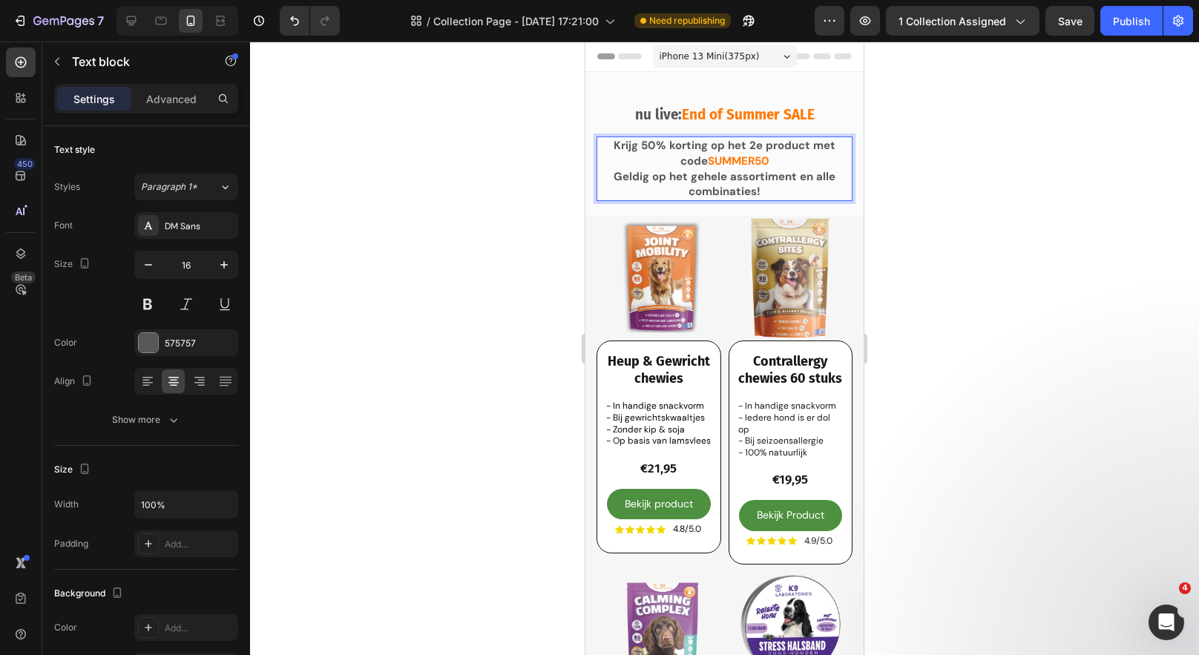
click at [692, 146] on strong "Krijg 50% korting op het 2e product met code" at bounding box center [725, 153] width 222 height 30
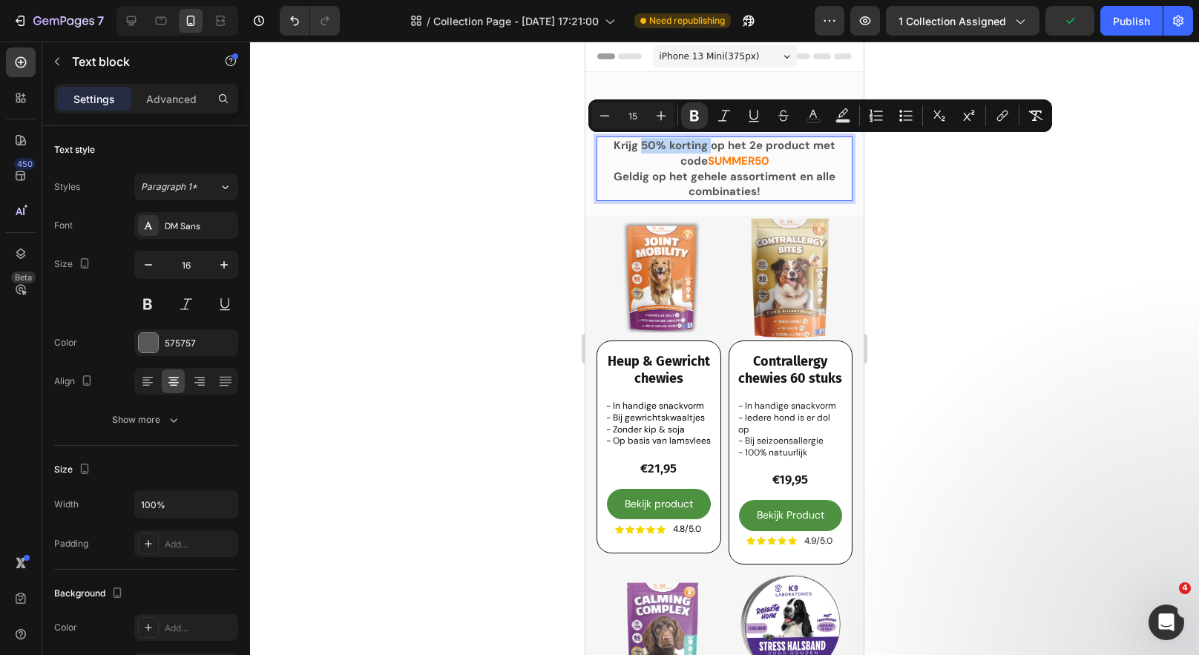
drag, startPoint x: 692, startPoint y: 146, endPoint x: 631, endPoint y: 145, distance: 61.6
click at [631, 145] on strong "Krijg 50% korting op het 2e product met code" at bounding box center [725, 153] width 222 height 30
click at [752, 113] on icon "Editor contextual toolbar" at bounding box center [754, 115] width 15 height 15
click at [796, 174] on strong "Geldig op het gehele assortiment en alle combinaties!" at bounding box center [725, 184] width 222 height 30
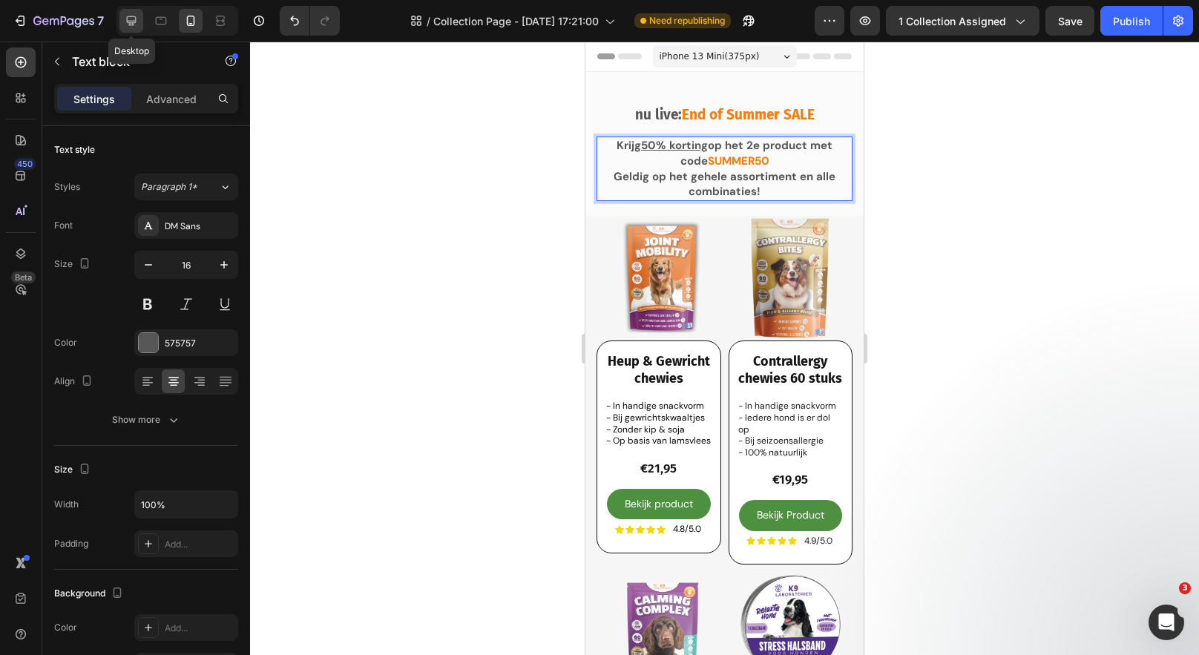
click at [130, 10] on div at bounding box center [131, 21] width 24 height 24
type input "19"
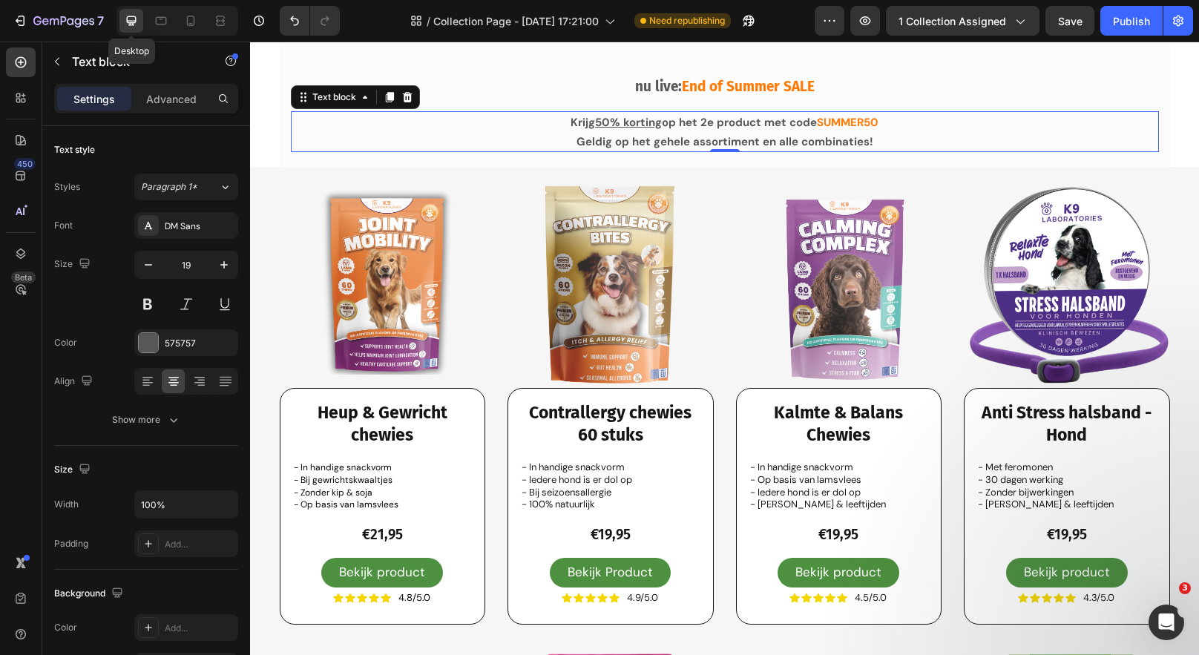
scroll to position [51, 0]
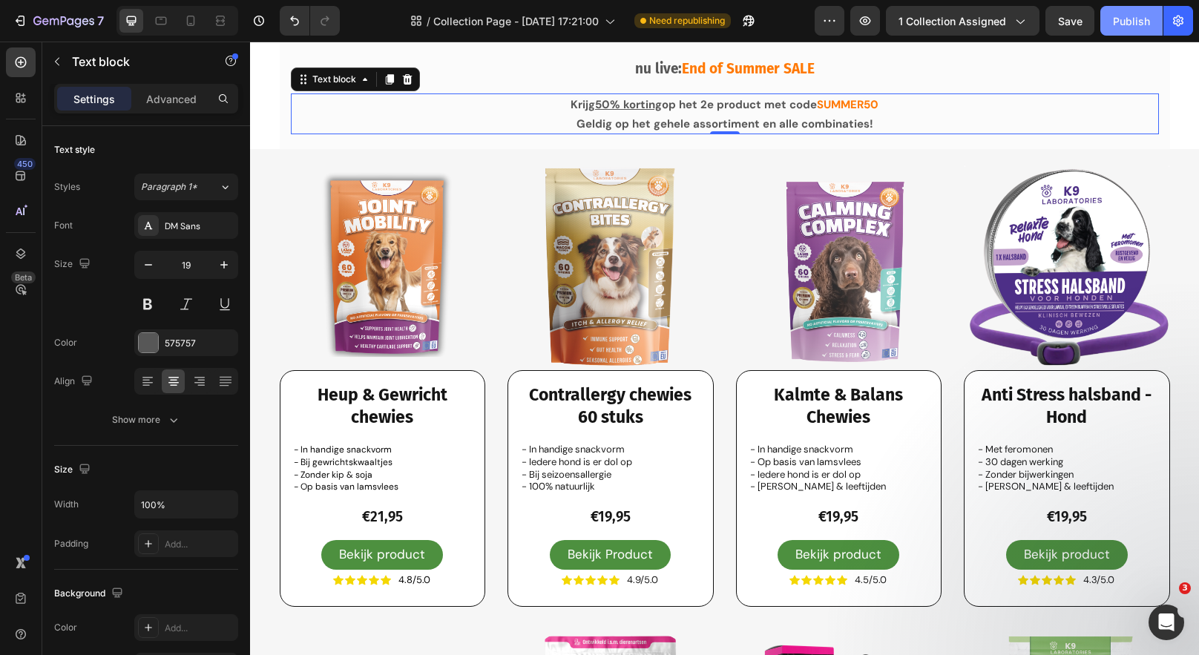
click at [1124, 23] on div "Publish" at bounding box center [1131, 21] width 37 height 16
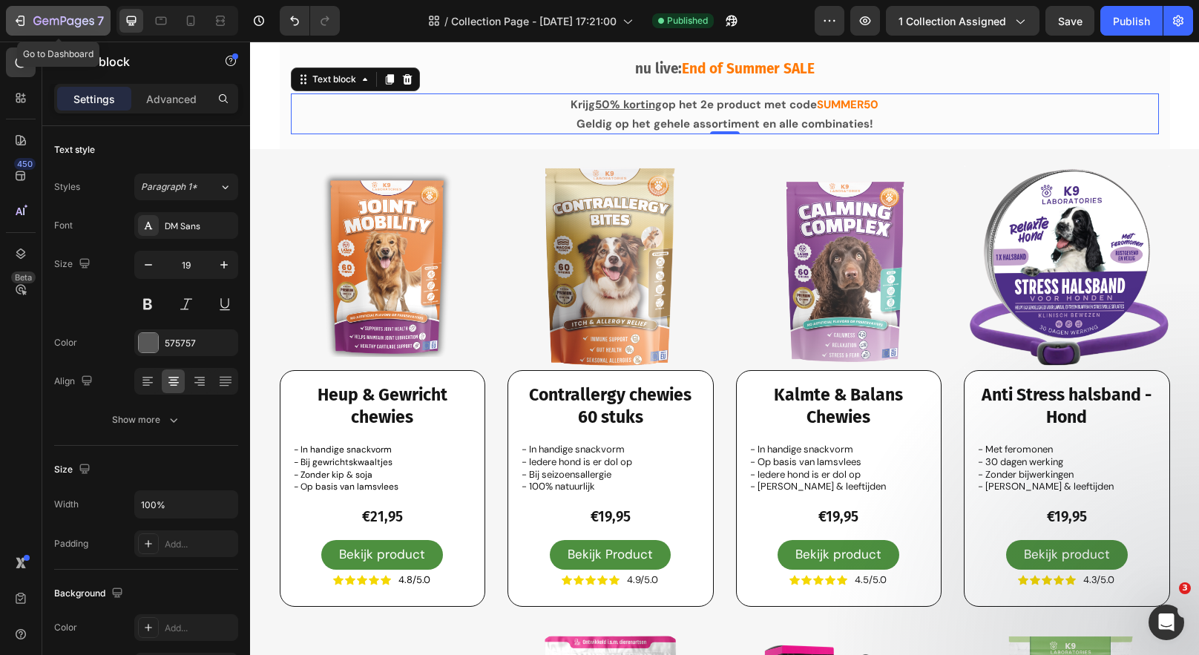
click at [18, 19] on icon "button" at bounding box center [20, 20] width 15 height 15
